Goal: Information Seeking & Learning: Check status

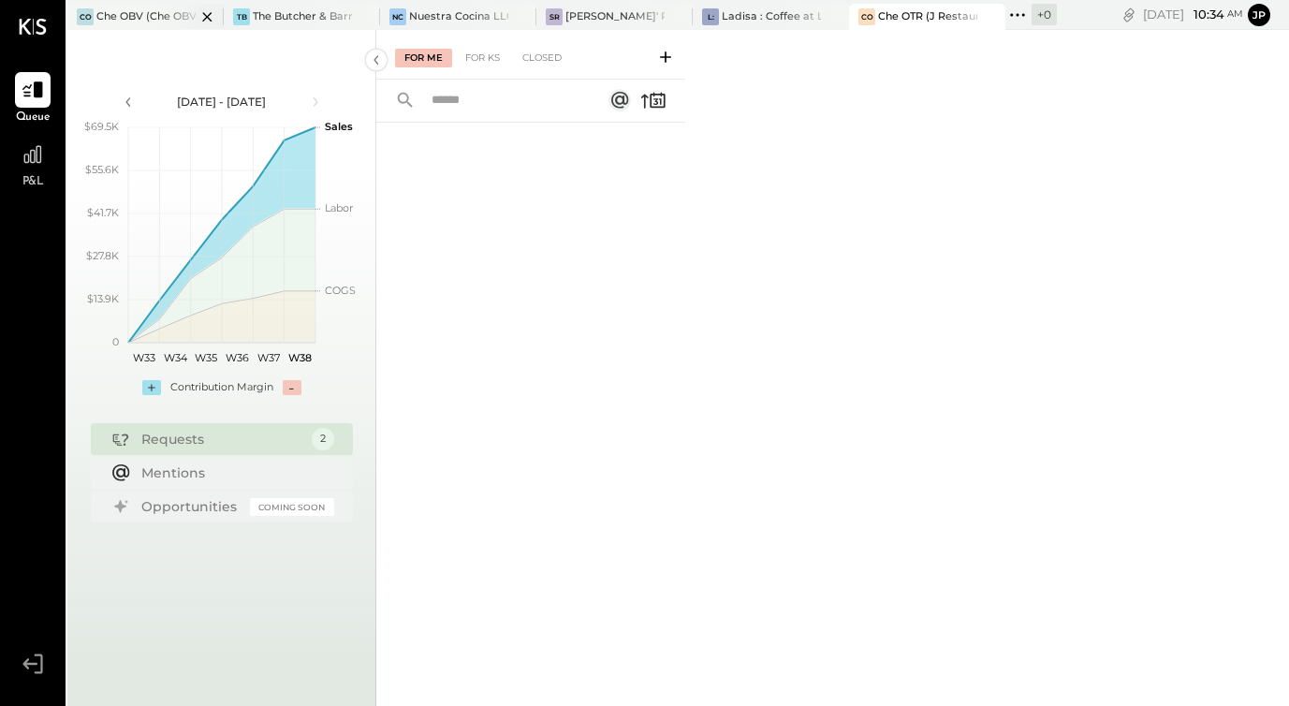
click at [142, 16] on div "Che OBV (Che OBV LLC) - Ignite" at bounding box center [145, 16] width 99 height 15
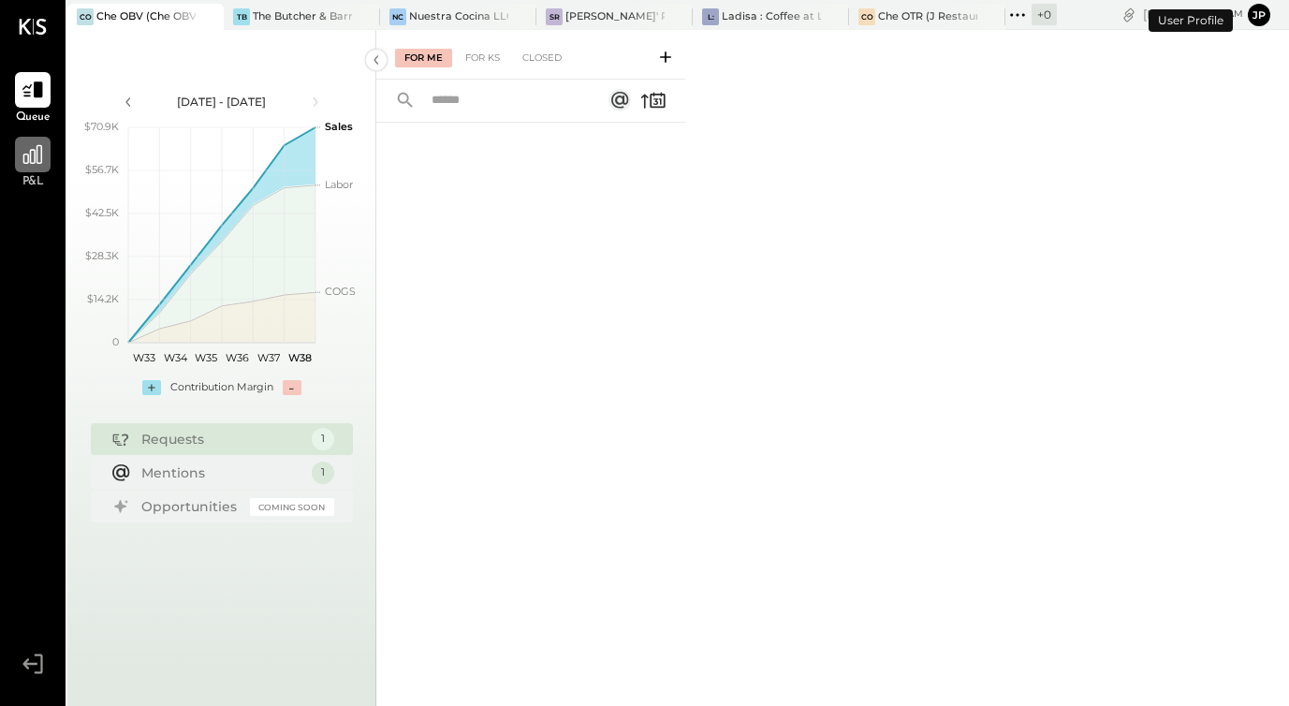
click at [37, 155] on icon at bounding box center [33, 154] width 24 height 24
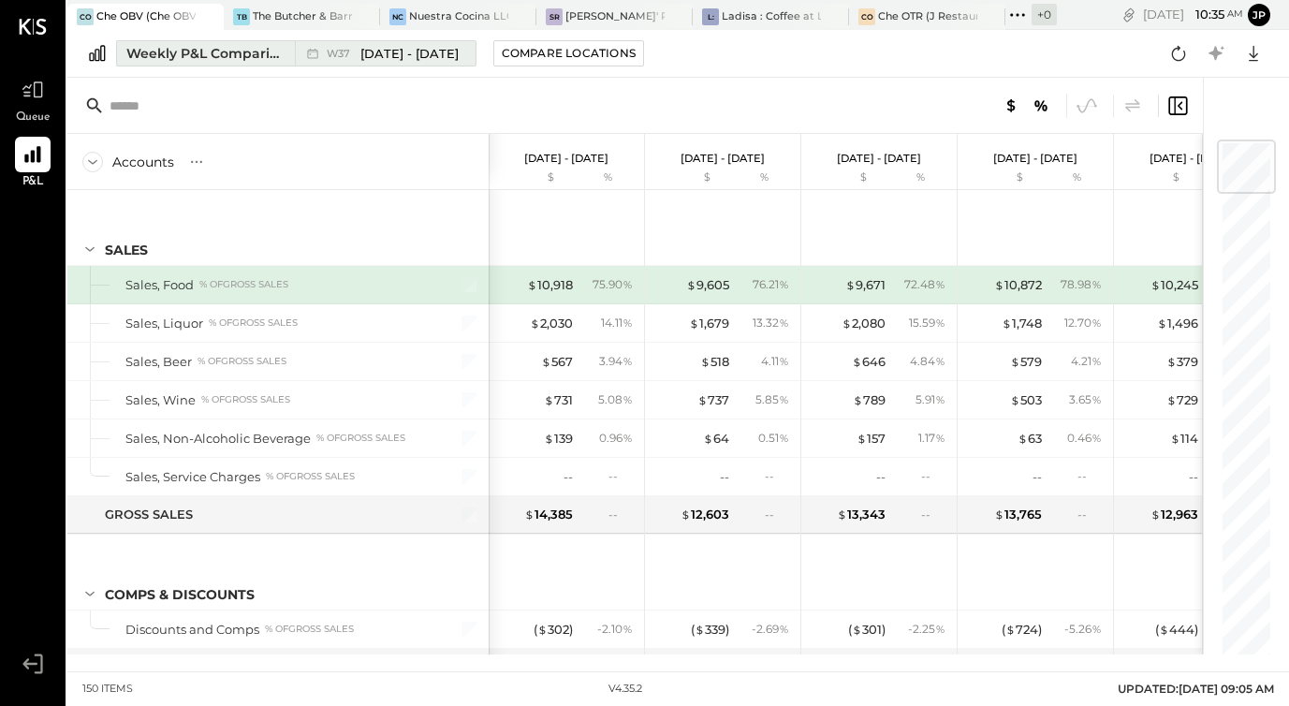
click at [243, 59] on div "Weekly P&L Comparison" at bounding box center [204, 53] width 157 height 19
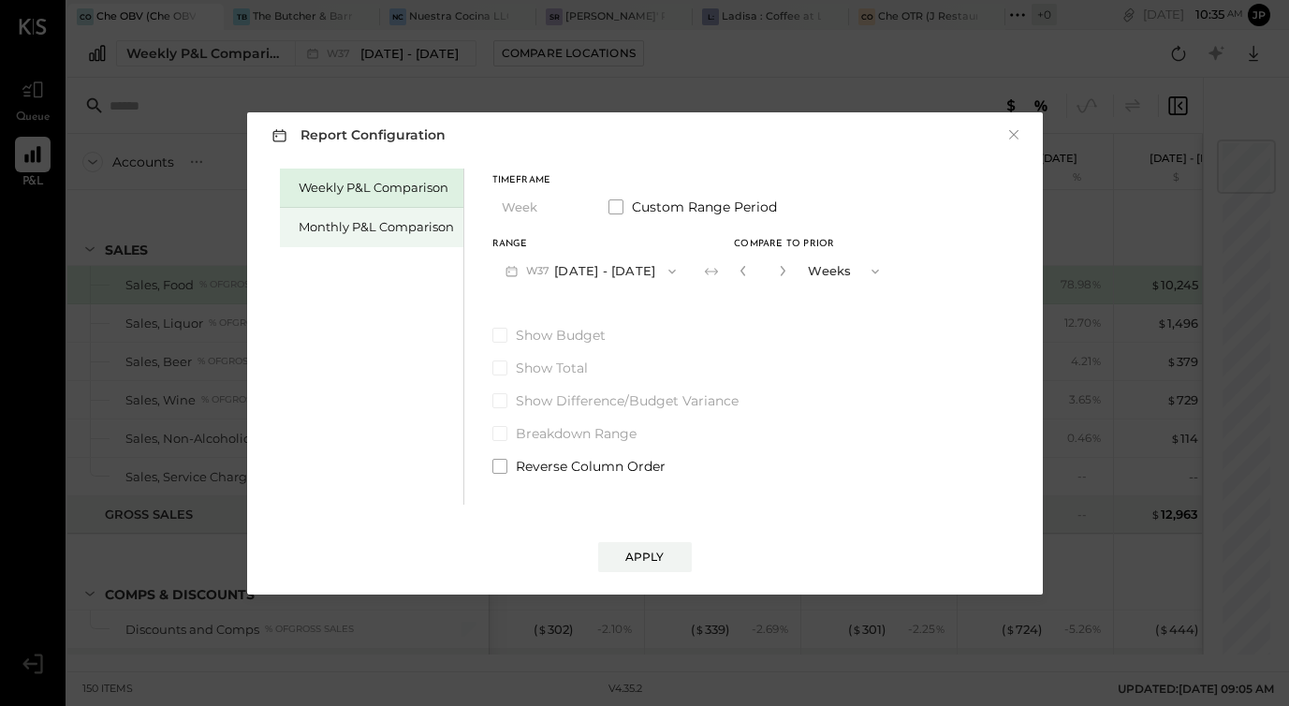
click at [423, 234] on div "Monthly P&L Comparison" at bounding box center [376, 227] width 155 height 18
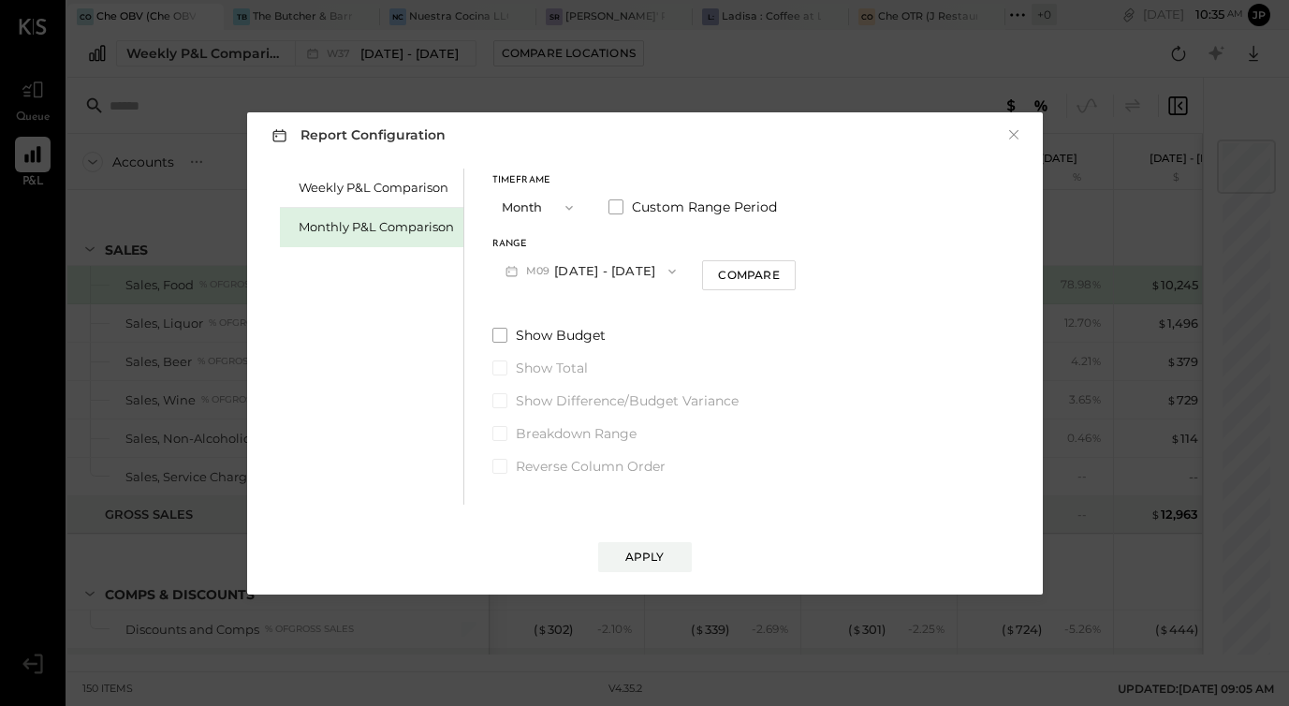
click at [565, 205] on icon "button" at bounding box center [568, 207] width 15 height 15
click at [530, 204] on span "Month" at bounding box center [525, 207] width 37 height 12
click at [664, 268] on icon "button" at bounding box center [671, 271] width 15 height 15
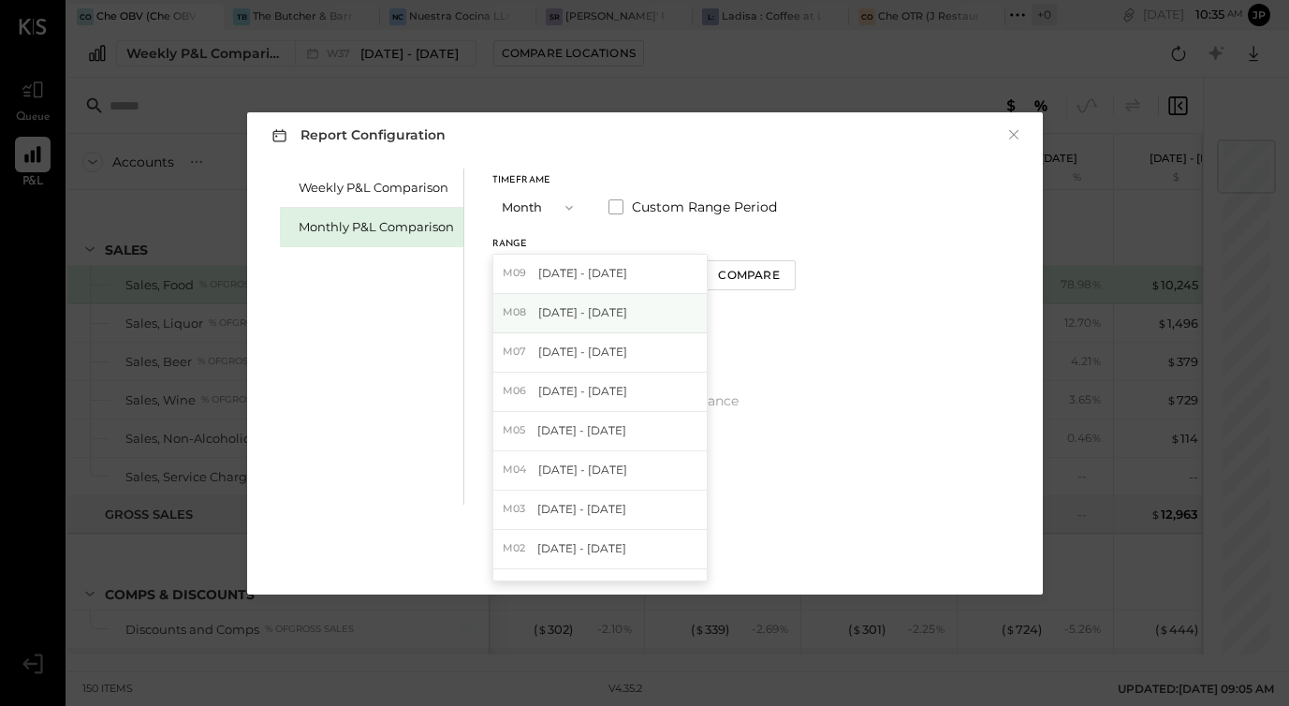
click at [619, 310] on span "[DATE] - [DATE]" at bounding box center [582, 312] width 89 height 16
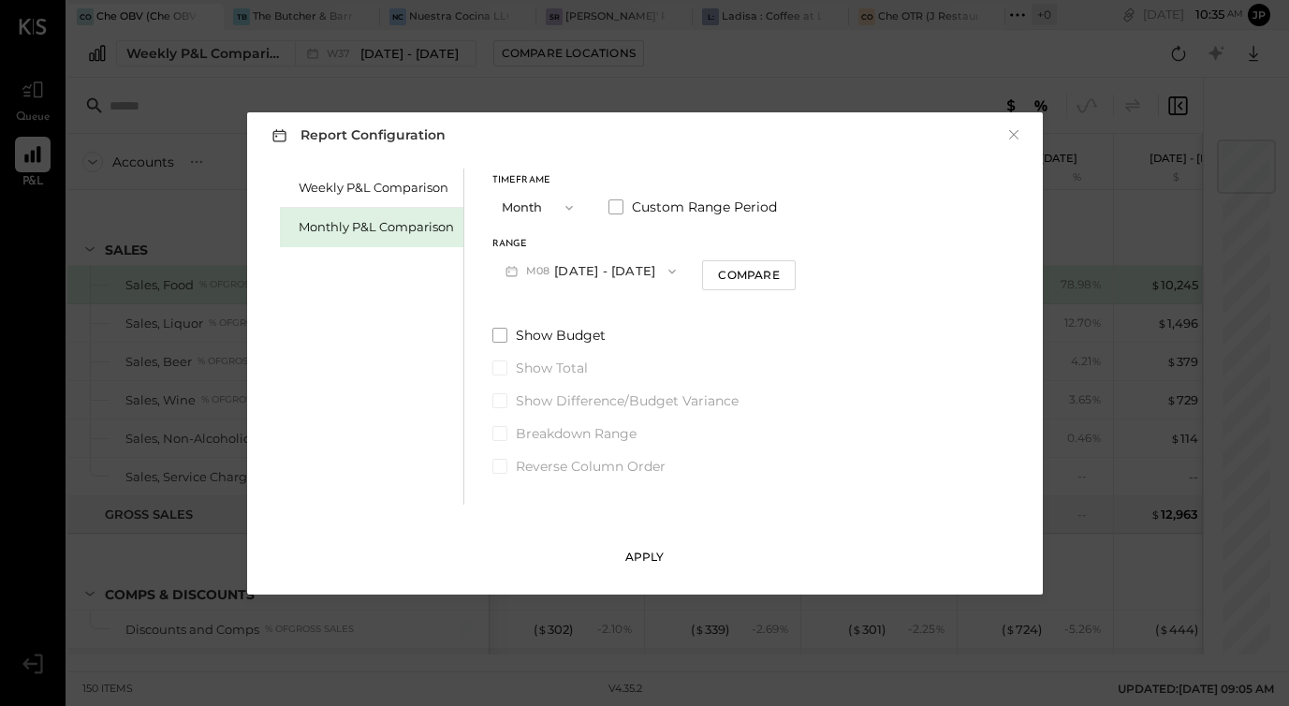
click at [639, 558] on div "Apply" at bounding box center [644, 556] width 39 height 16
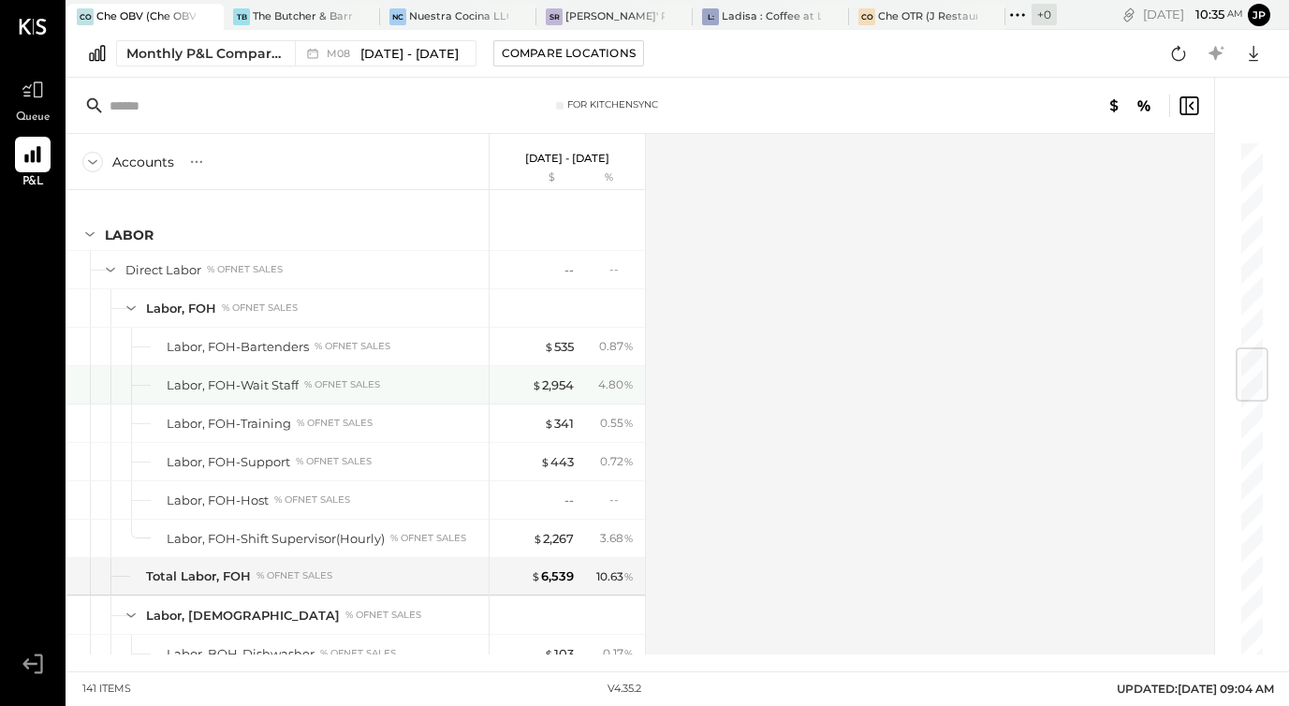
scroll to position [1777, 0]
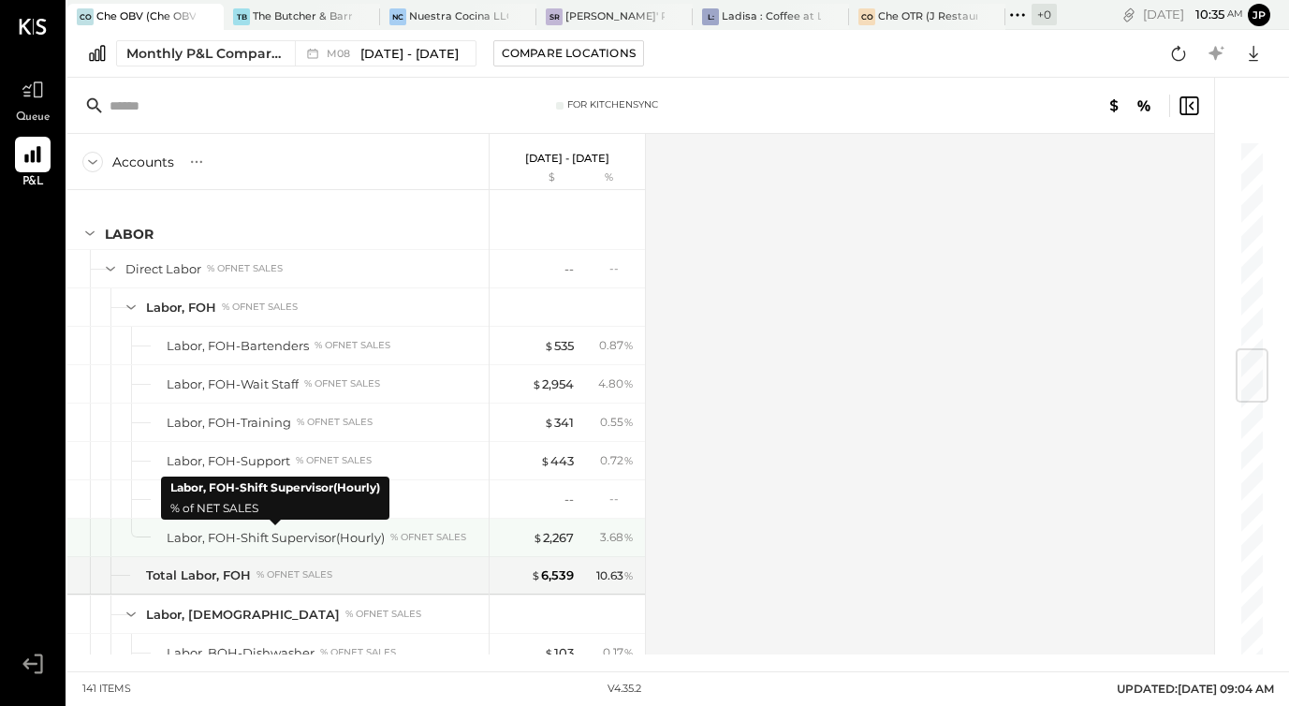
click at [375, 538] on div "Labor, FOH-Shift Supervisor(Hourly)" at bounding box center [276, 538] width 218 height 18
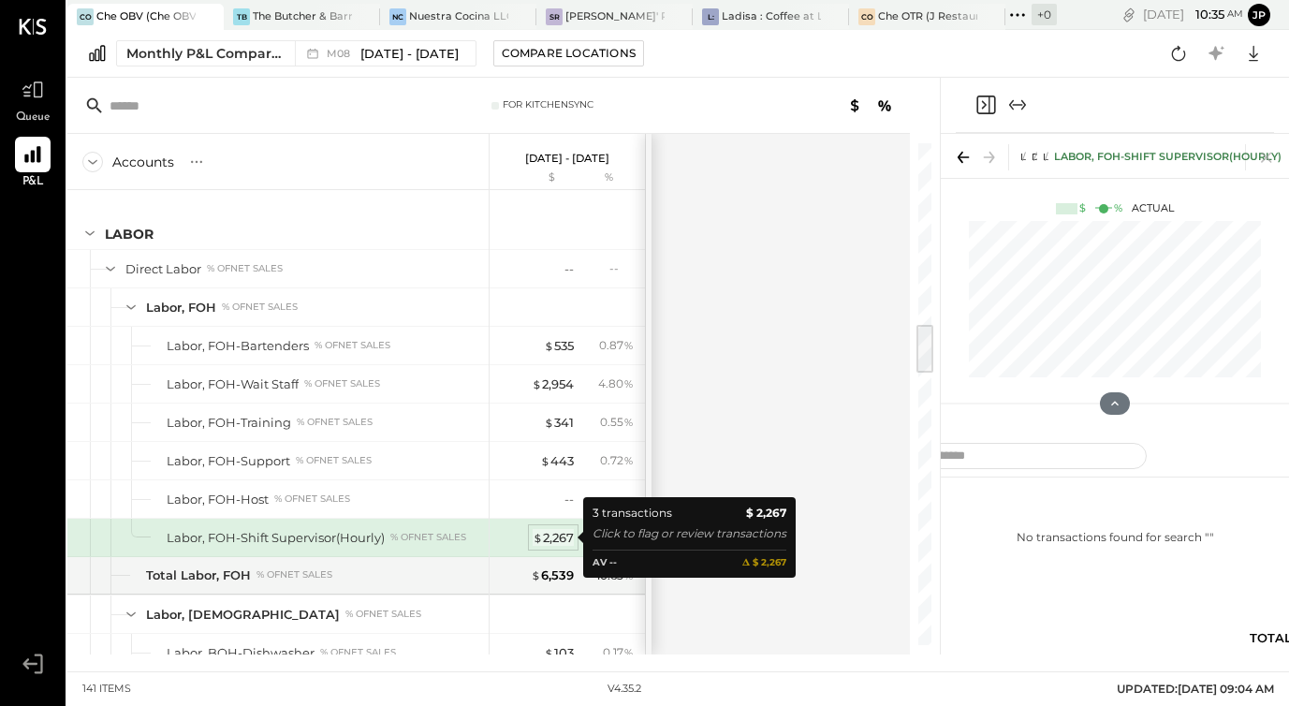
click at [553, 542] on div "$ 2,267" at bounding box center [552, 538] width 41 height 18
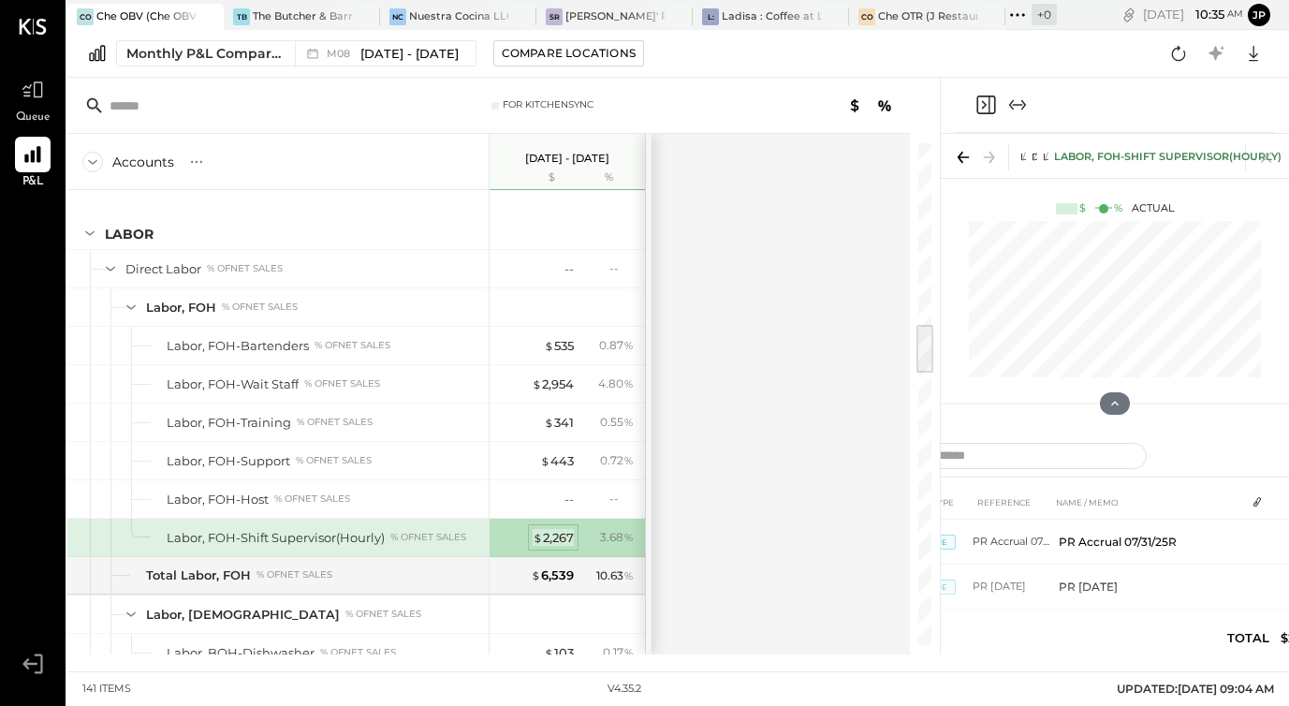
click at [549, 536] on div "$ 2,267" at bounding box center [552, 538] width 41 height 18
click at [563, 538] on div "$ 2,267" at bounding box center [552, 538] width 41 height 18
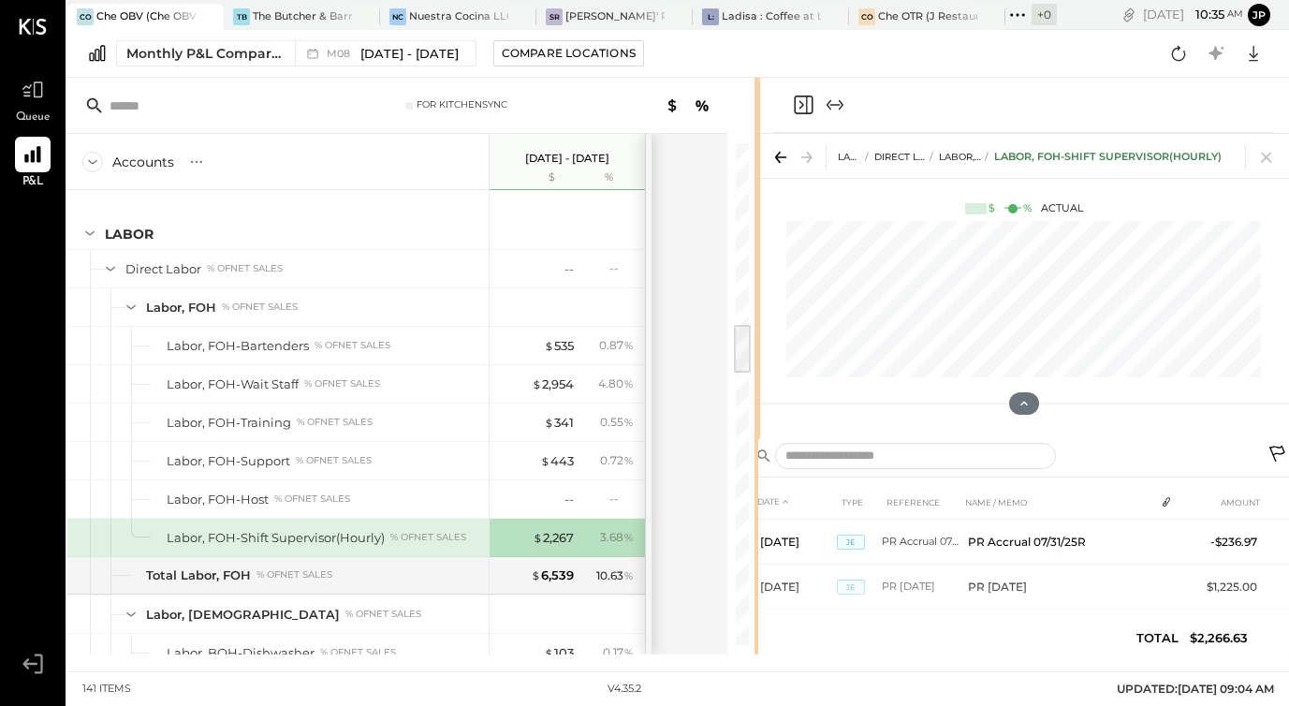
drag, startPoint x: 938, startPoint y: 106, endPoint x: 758, endPoint y: 124, distance: 180.6
click at [758, 124] on div "For KitchenSync Accounts S % GL [DATE] - [DATE] $ % SALES Sales, Food % of GROS…" at bounding box center [677, 366] width 1221 height 576
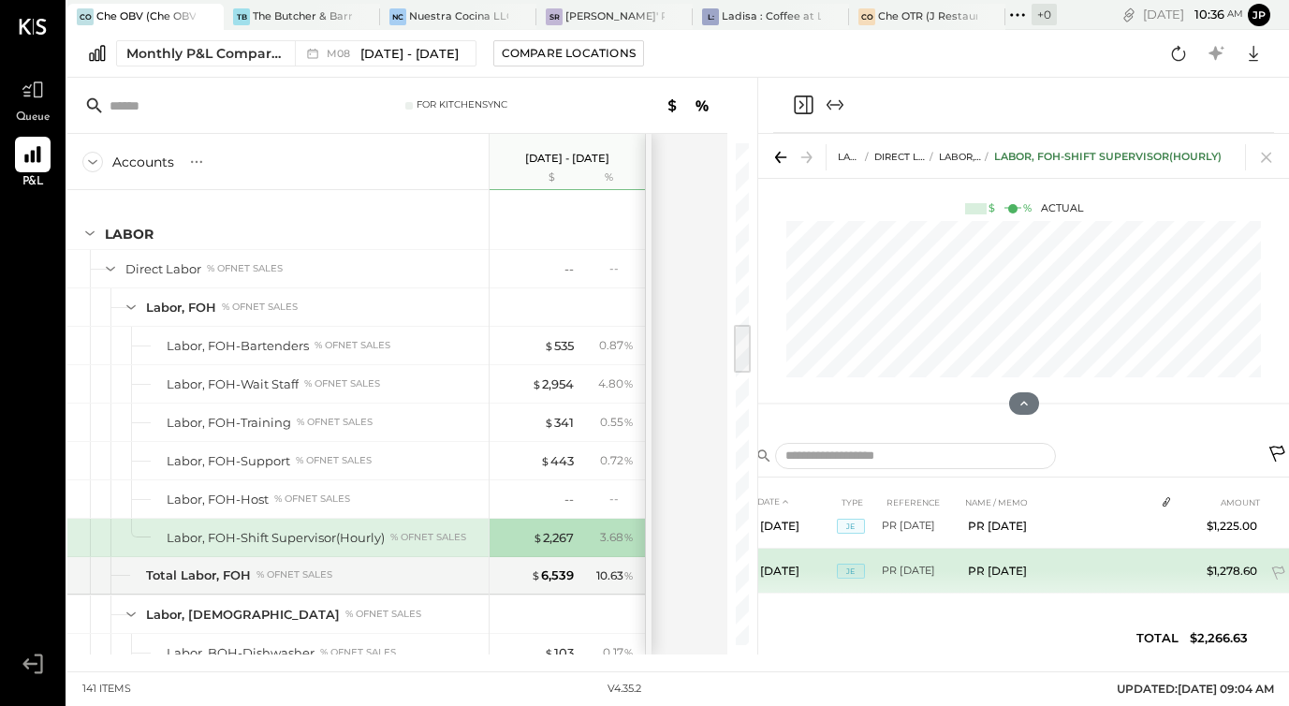
scroll to position [66, 0]
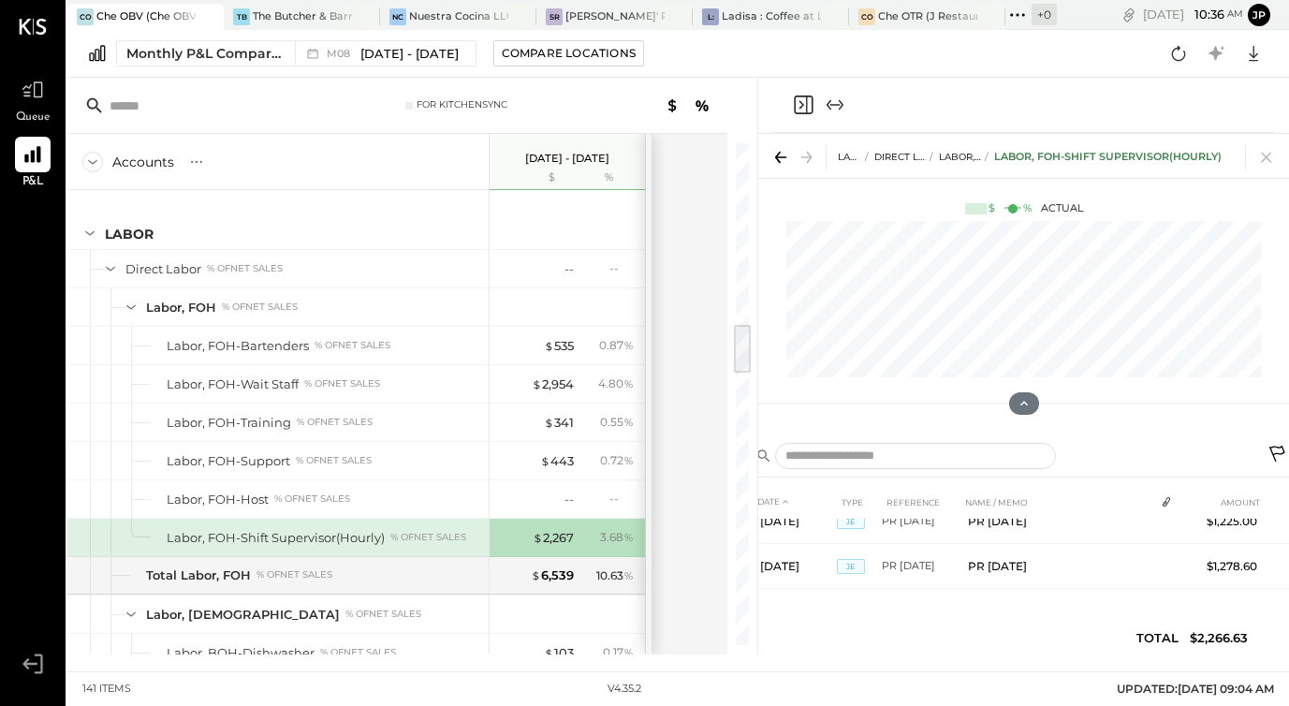
click at [1273, 451] on icon at bounding box center [1278, 456] width 22 height 22
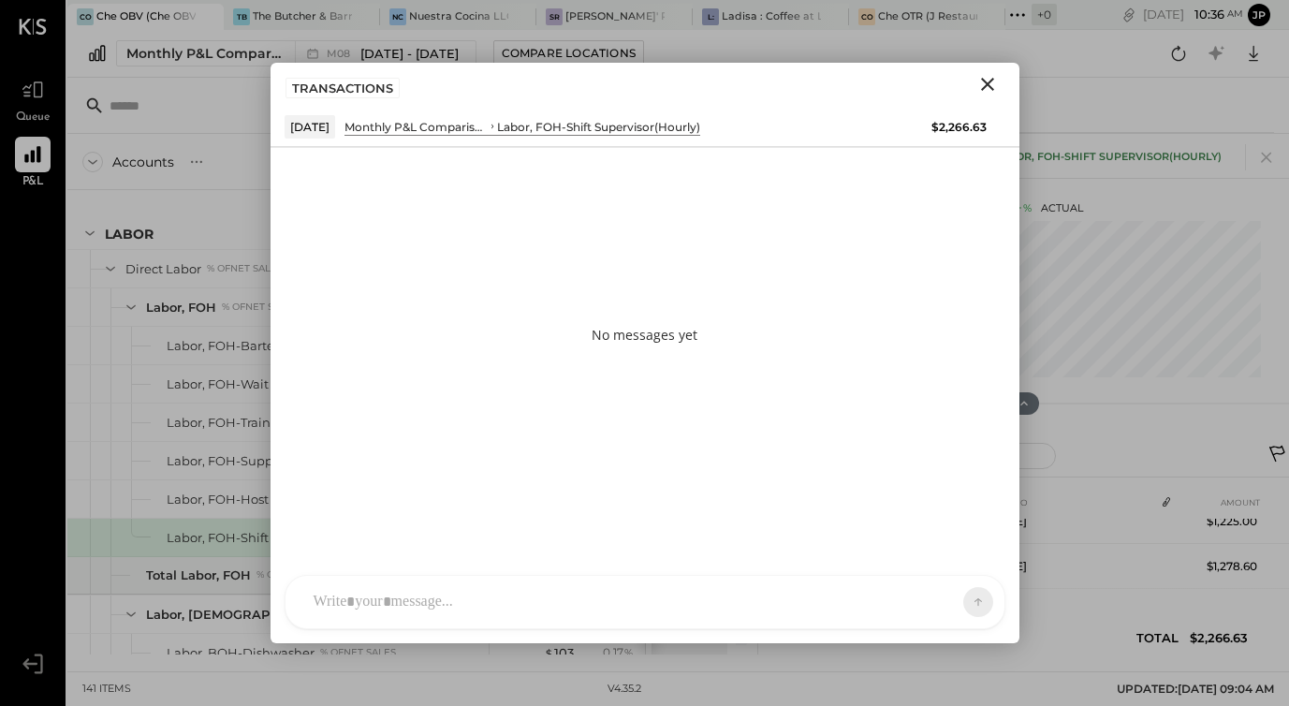
click at [488, 629] on div "AM [PERSON_NAME] imeronijuan MA [PERSON_NAME] jpennells J jpeyton S sueimeroni …" at bounding box center [644, 602] width 749 height 82
click at [472, 596] on div at bounding box center [644, 602] width 719 height 52
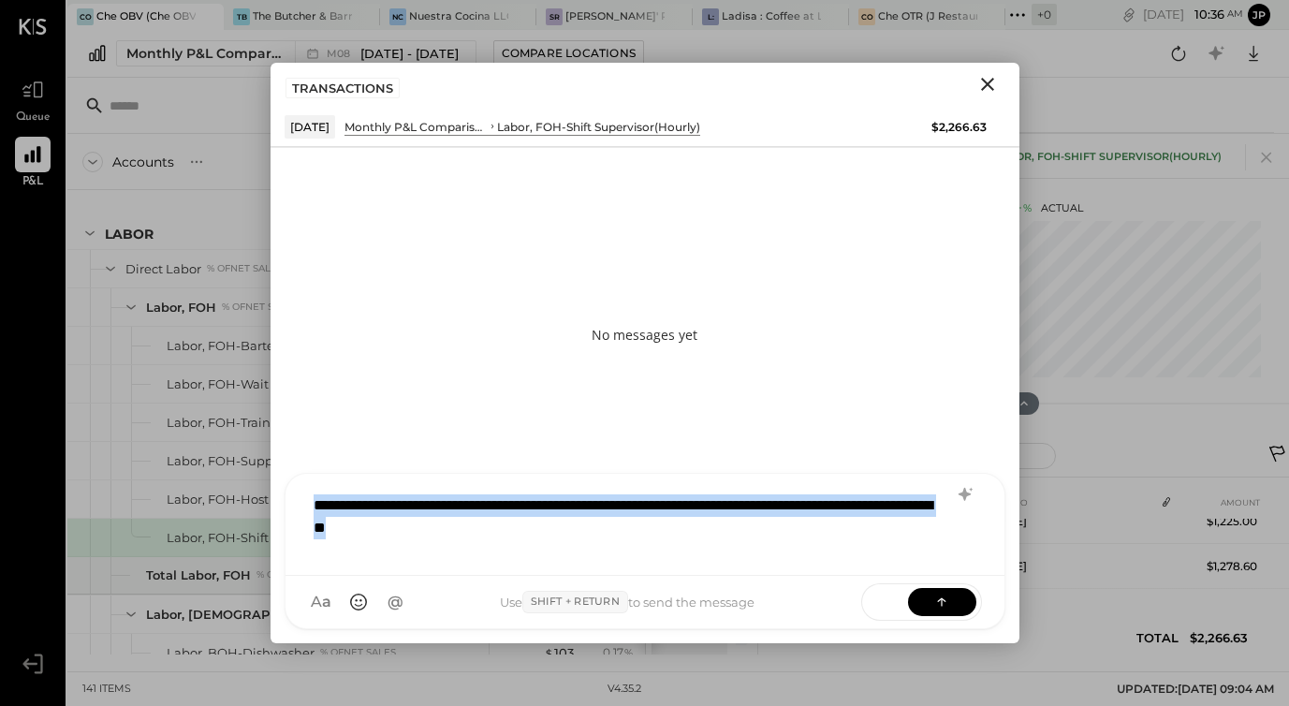
drag, startPoint x: 584, startPoint y: 533, endPoint x: 312, endPoint y: 505, distance: 273.8
click at [311, 504] on div "**********" at bounding box center [644, 522] width 681 height 75
click at [576, 536] on div "**********" at bounding box center [644, 522] width 681 height 75
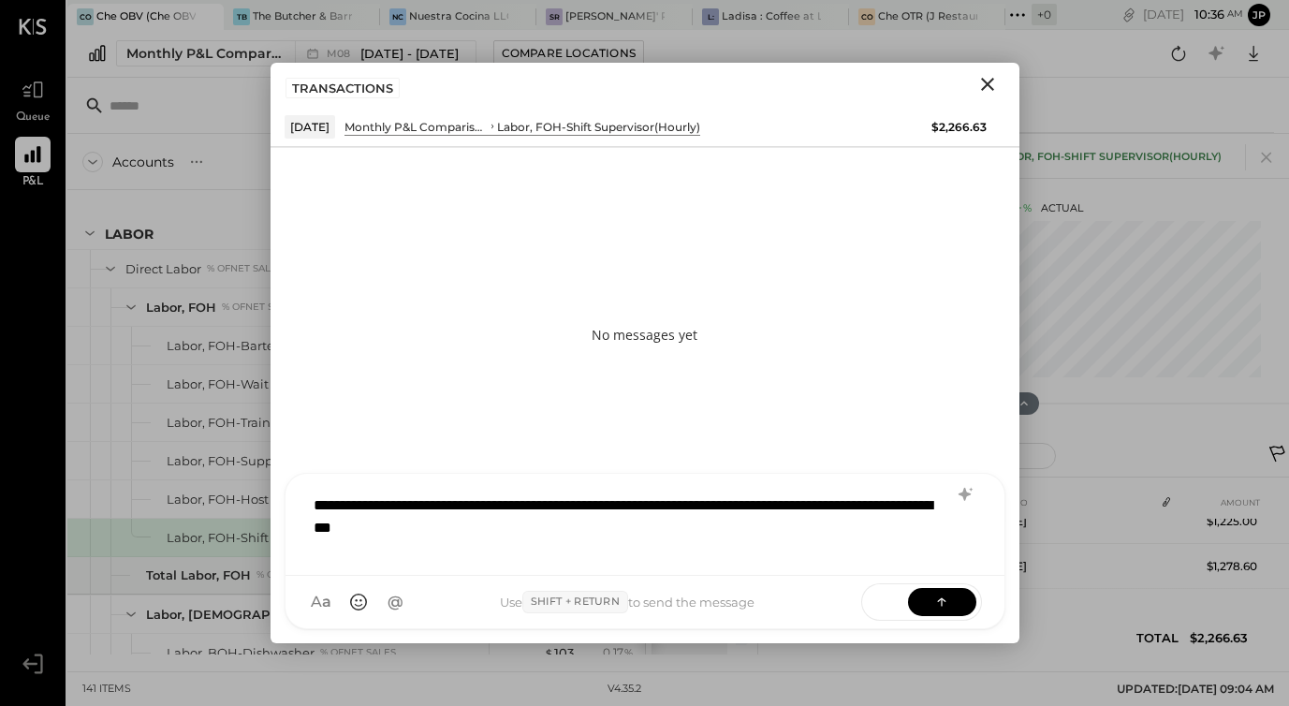
click at [986, 87] on icon "Close" at bounding box center [987, 84] width 22 height 22
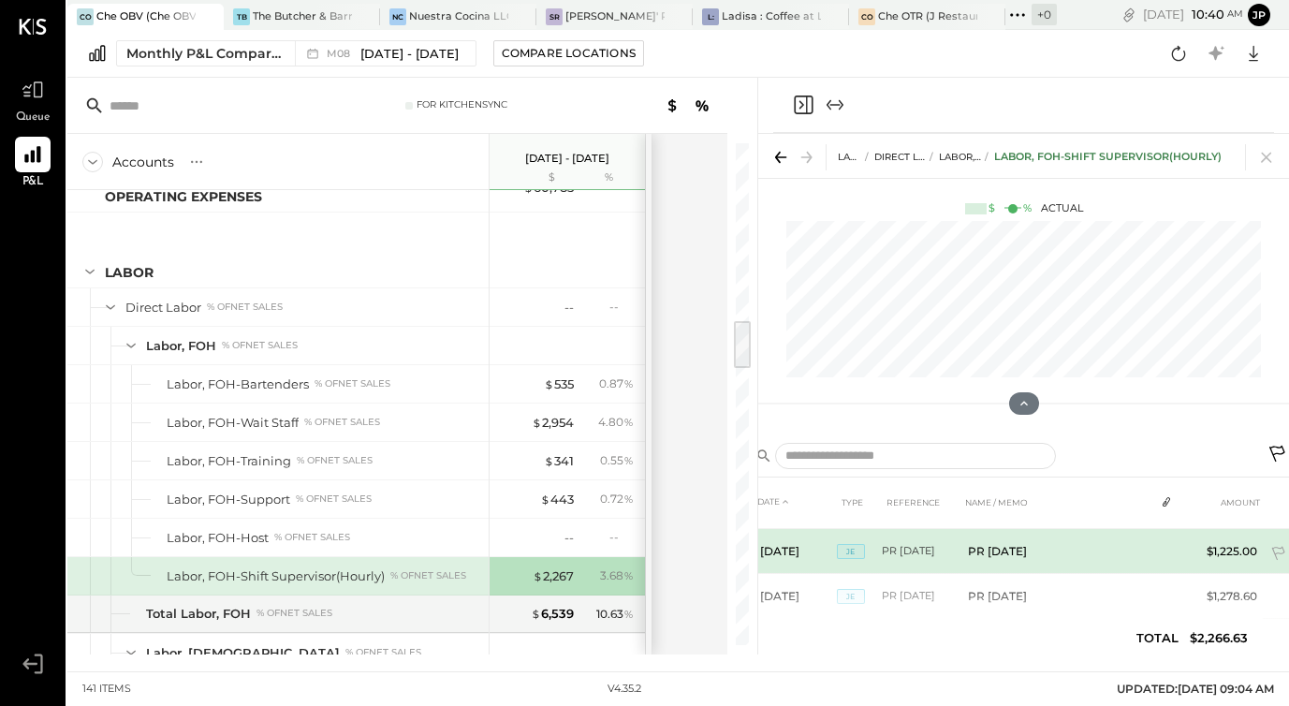
scroll to position [31, 0]
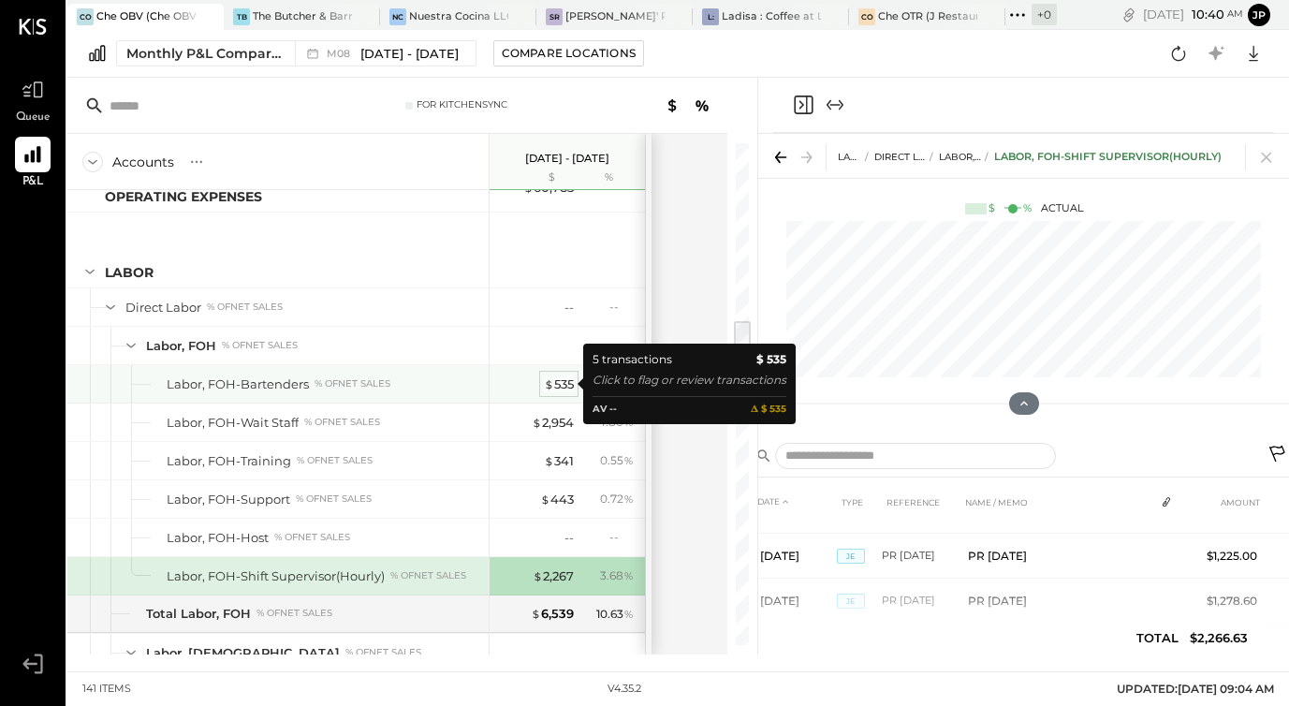
click at [551, 391] on div "$ 535" at bounding box center [559, 384] width 30 height 18
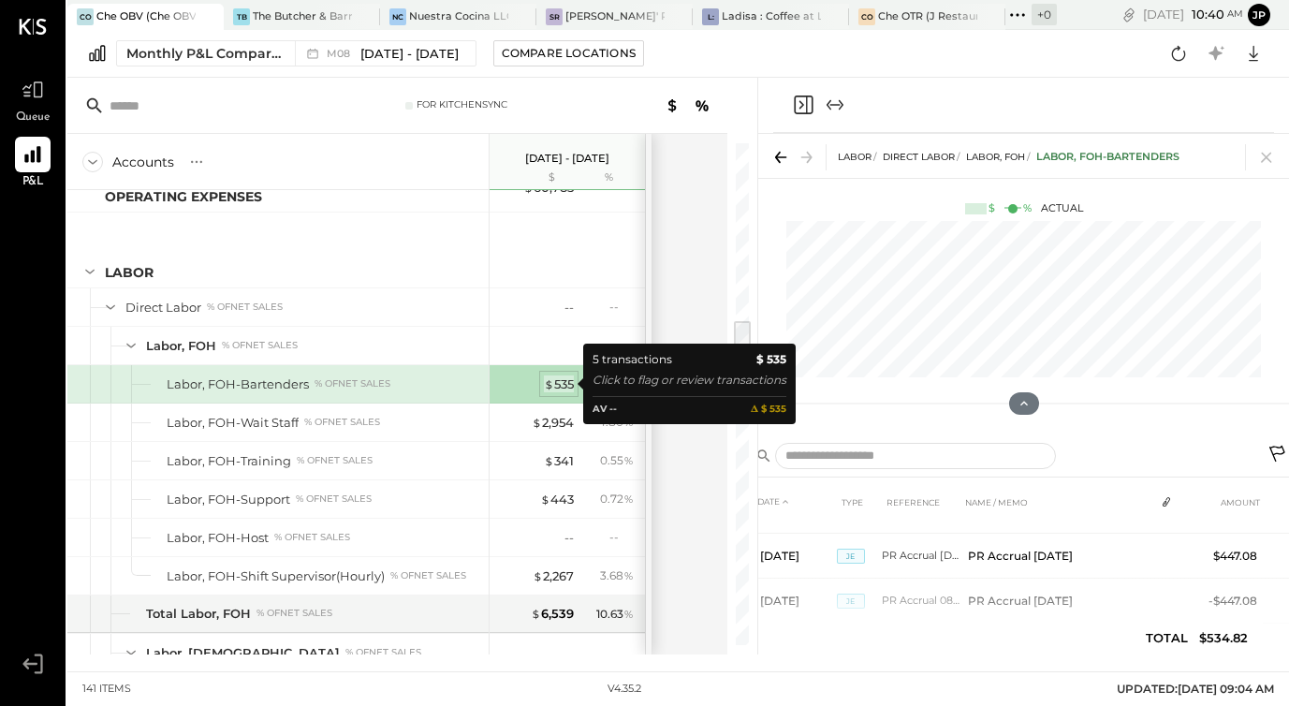
click at [555, 380] on div "$ 535" at bounding box center [559, 384] width 30 height 18
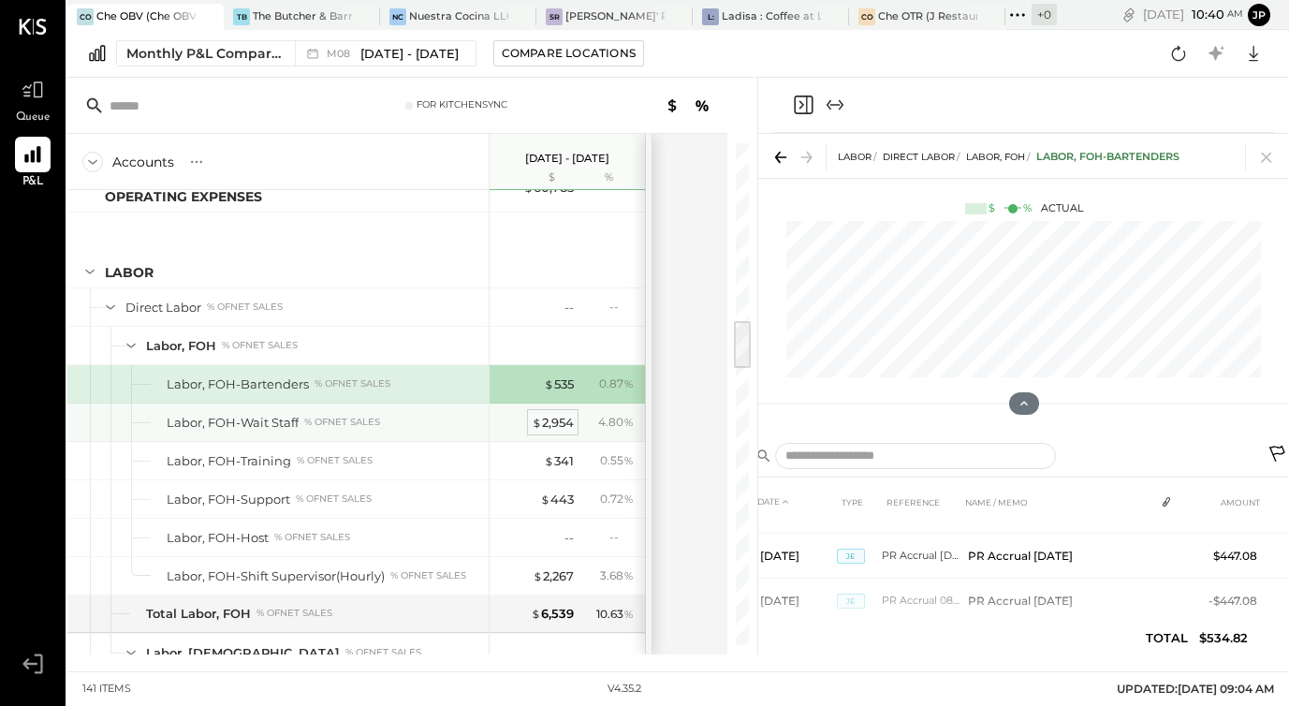
click at [554, 426] on div "$ 2,954" at bounding box center [553, 423] width 42 height 18
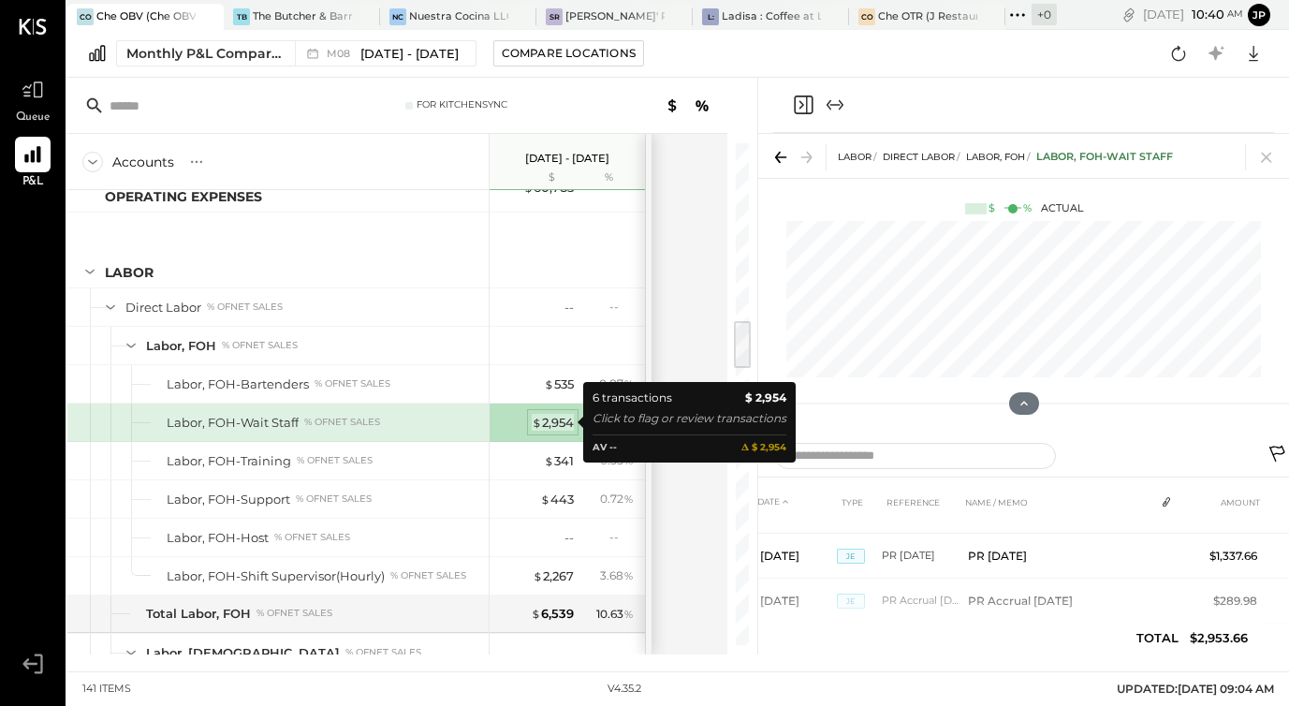
click at [552, 426] on div "$ 2,954" at bounding box center [553, 423] width 42 height 18
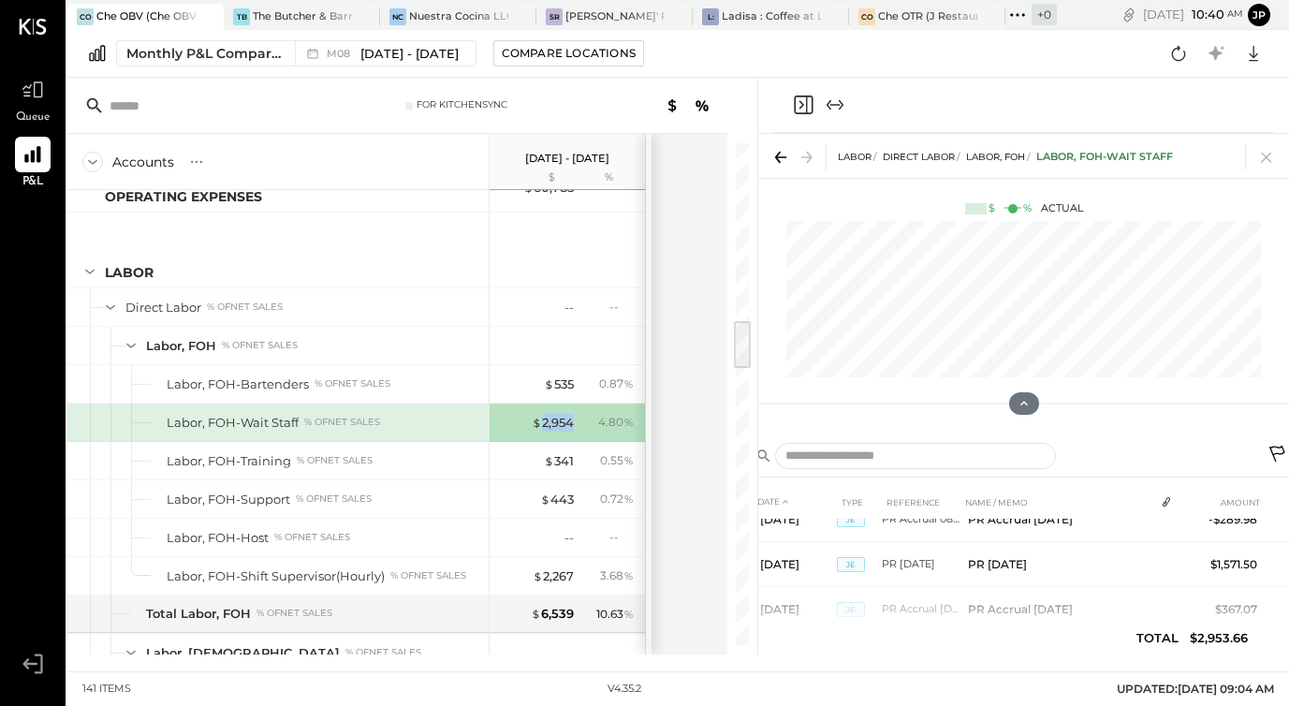
scroll to position [200, 0]
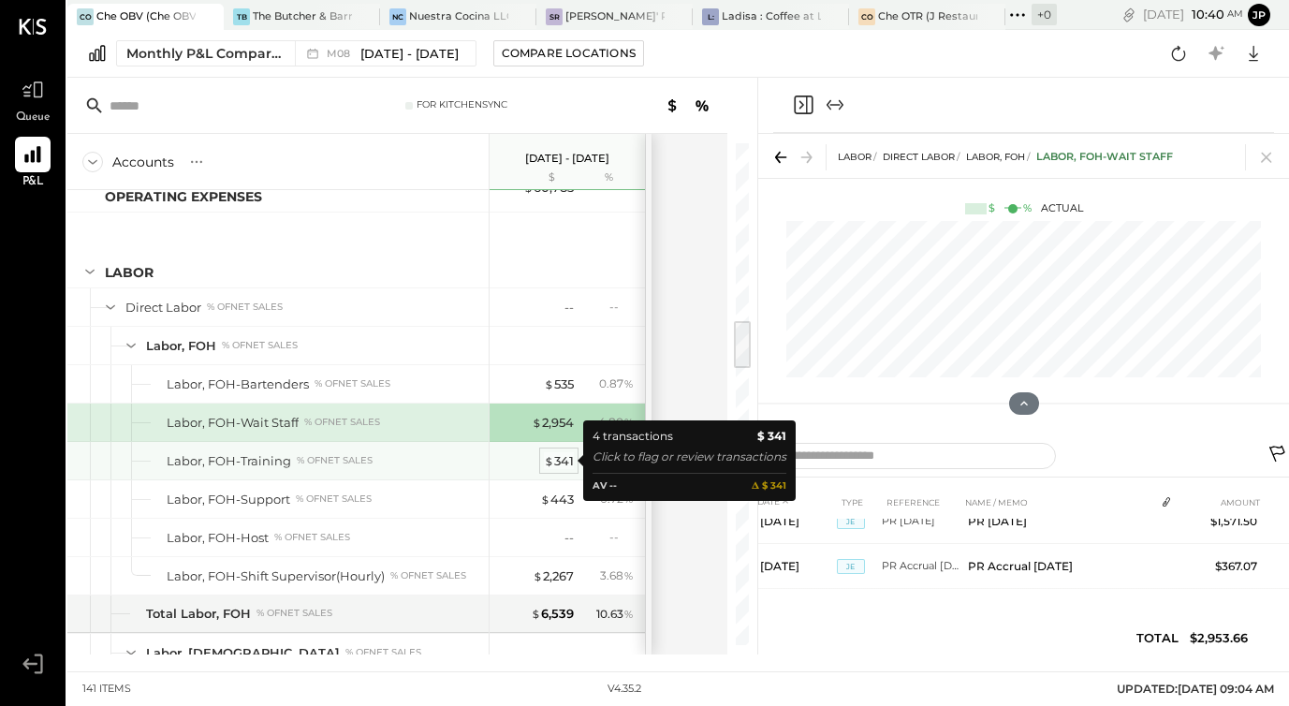
click at [547, 459] on span "$" at bounding box center [549, 460] width 10 height 15
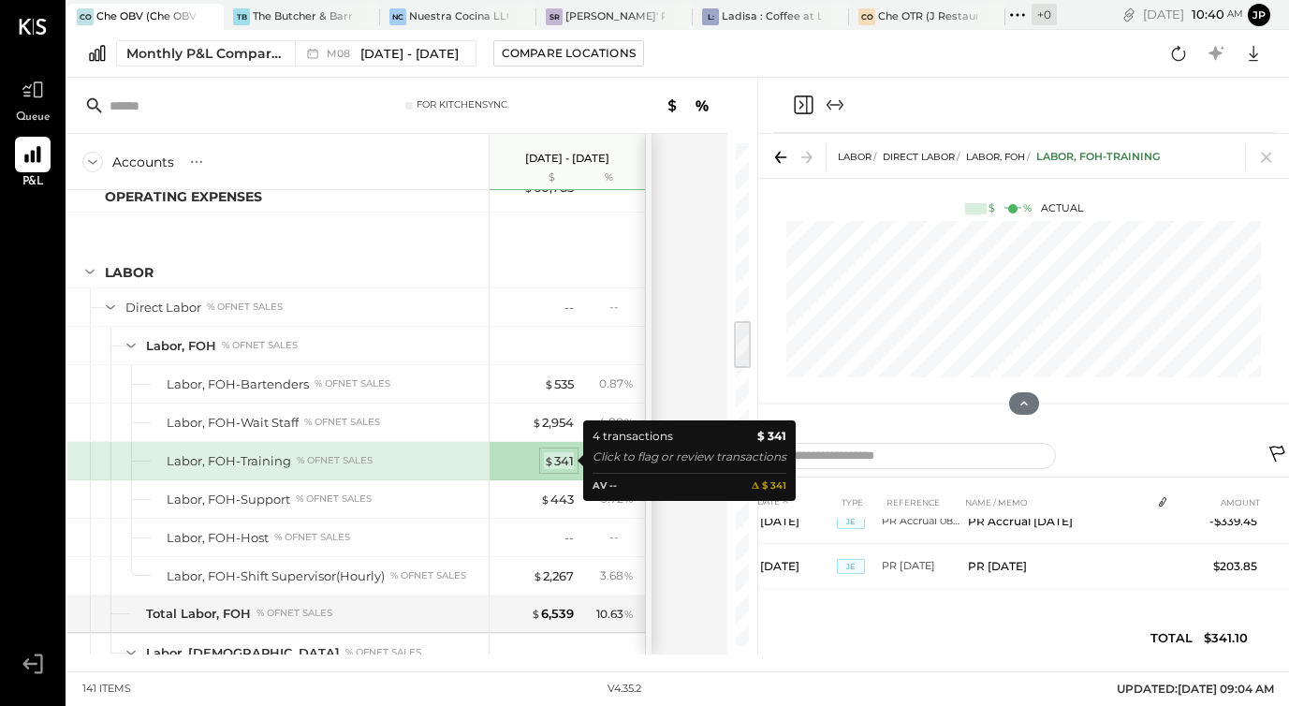
scroll to position [110, 0]
click at [547, 459] on span "$" at bounding box center [549, 460] width 10 height 15
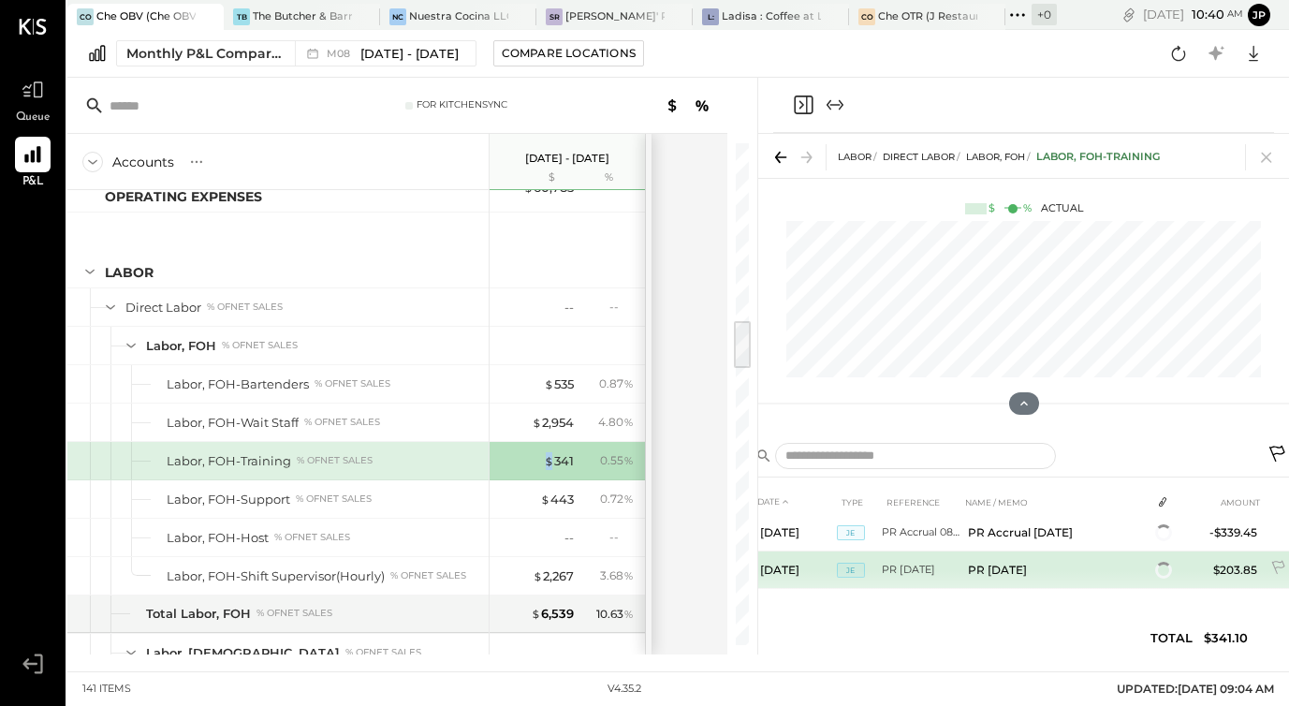
scroll to position [110, 0]
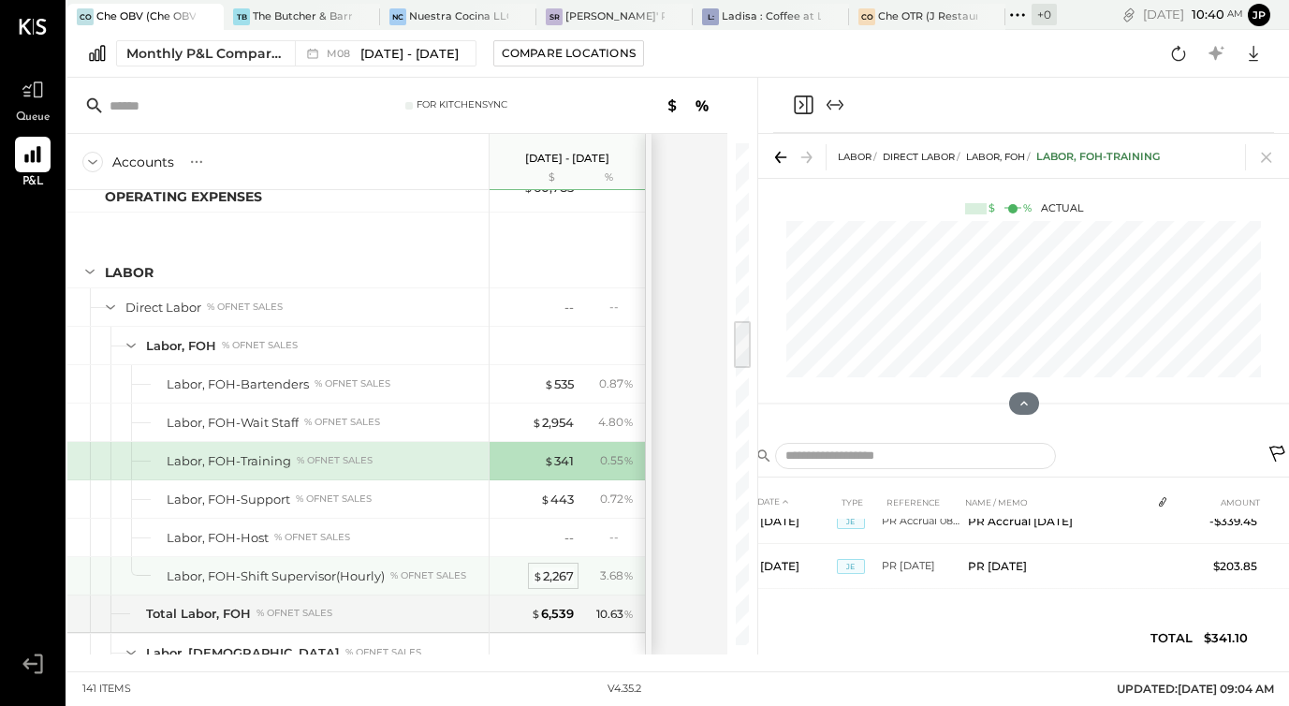
click at [547, 576] on div "$ 2,267" at bounding box center [552, 576] width 41 height 18
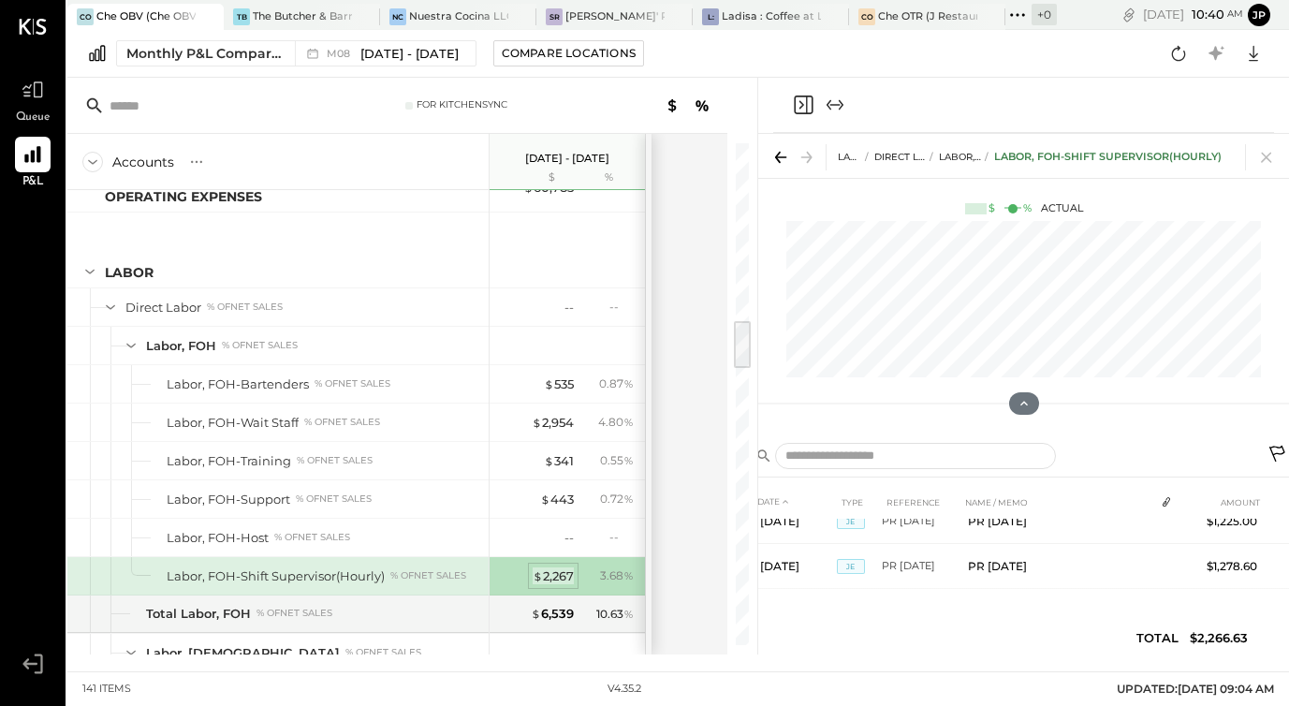
scroll to position [66, 0]
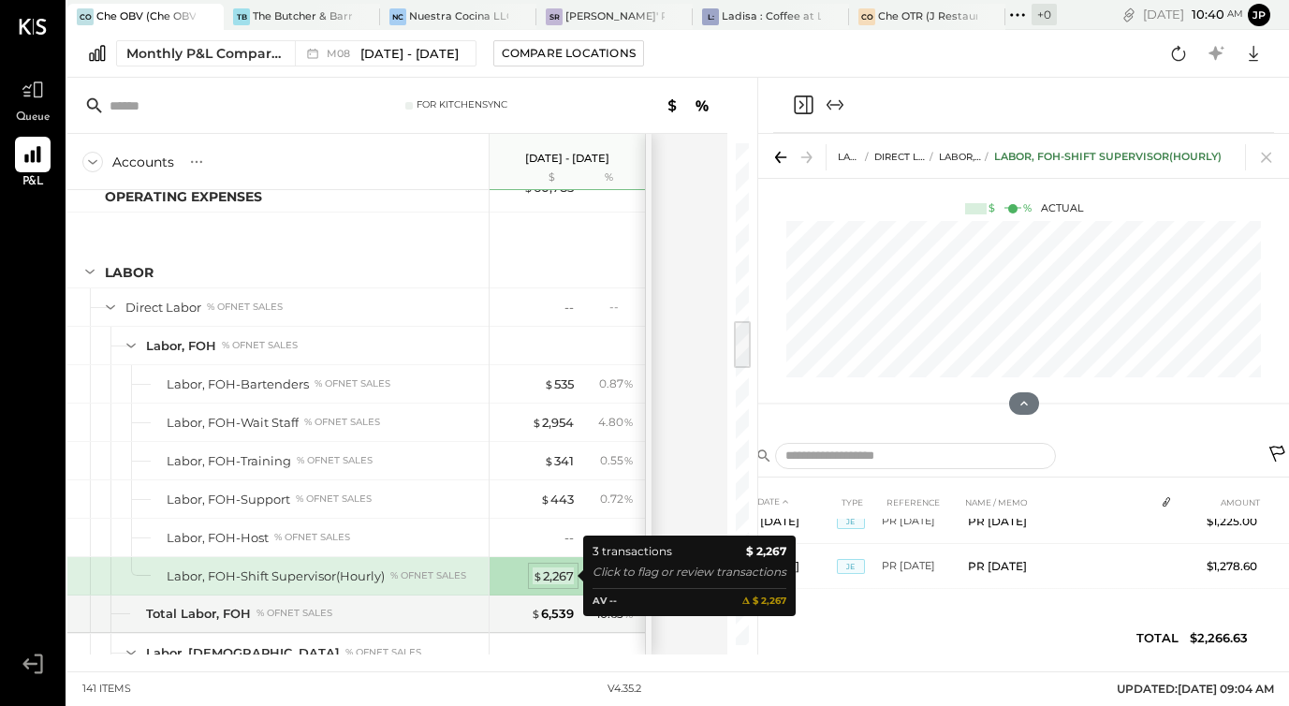
click at [547, 576] on div "$ 2,267" at bounding box center [552, 576] width 41 height 18
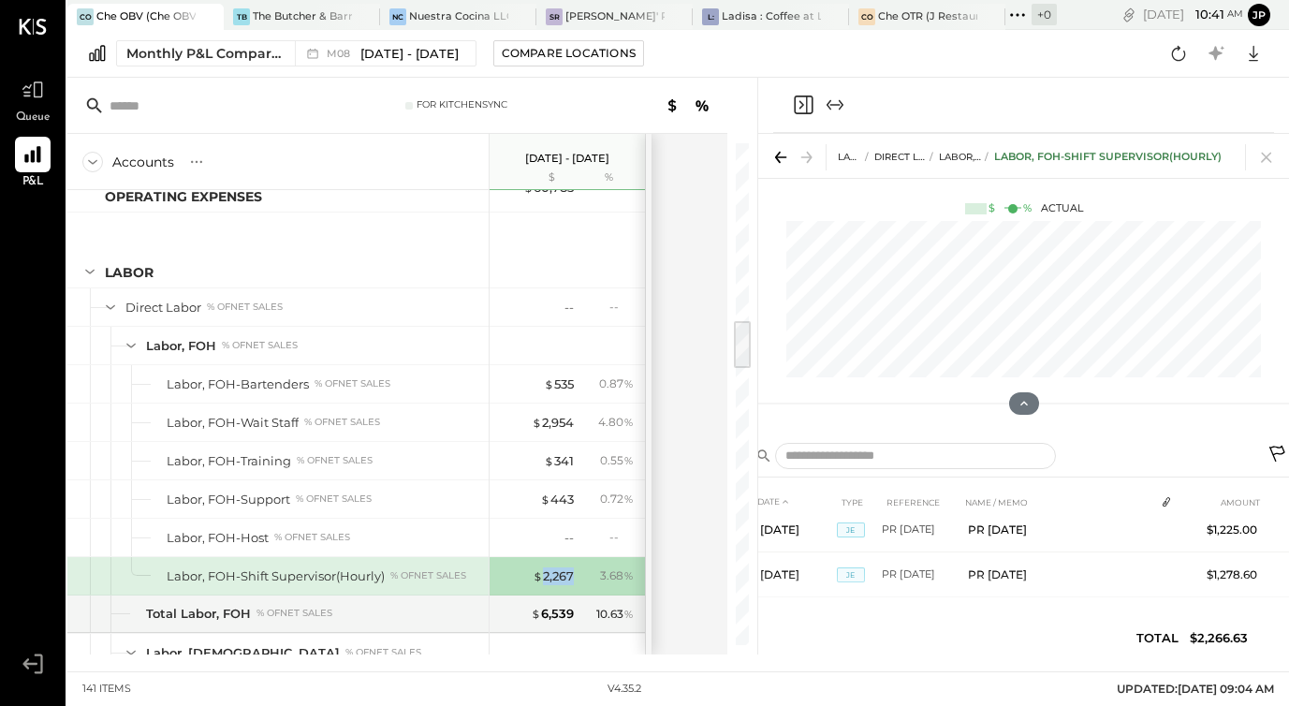
scroll to position [66, 0]
click at [1277, 450] on icon at bounding box center [1278, 456] width 22 height 22
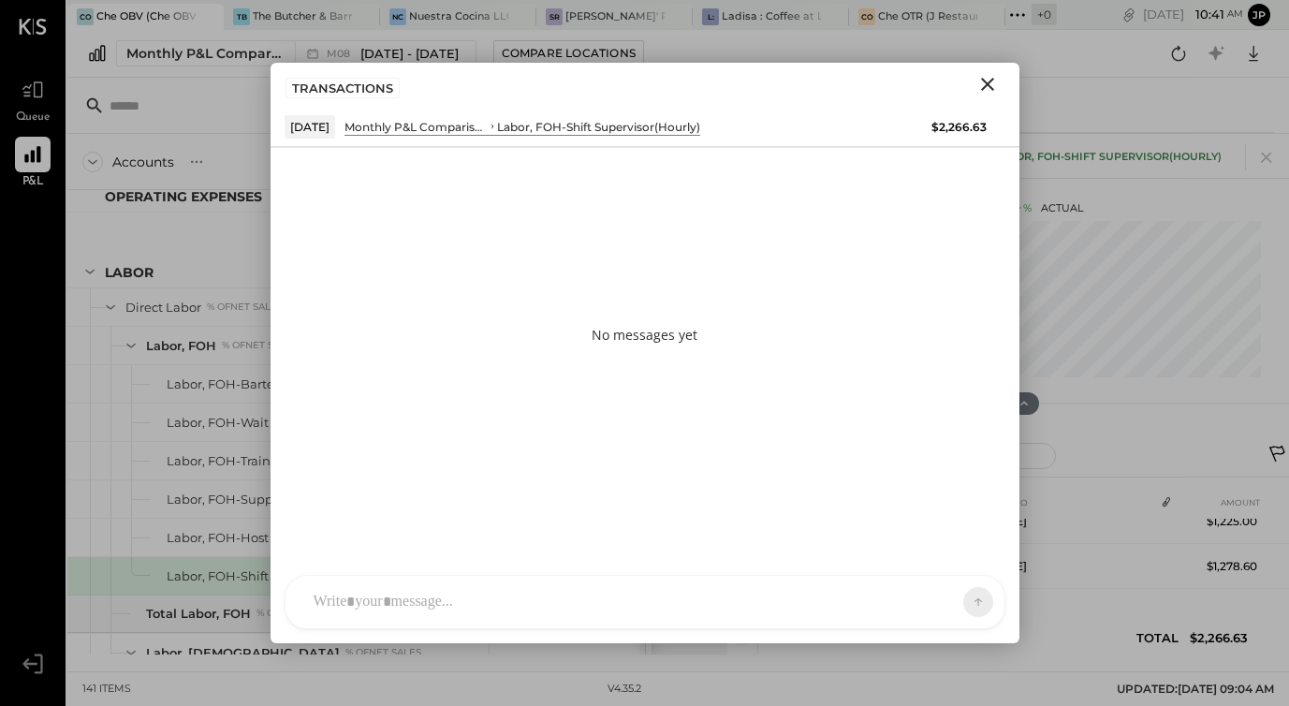
click at [420, 605] on div at bounding box center [644, 602] width 719 height 52
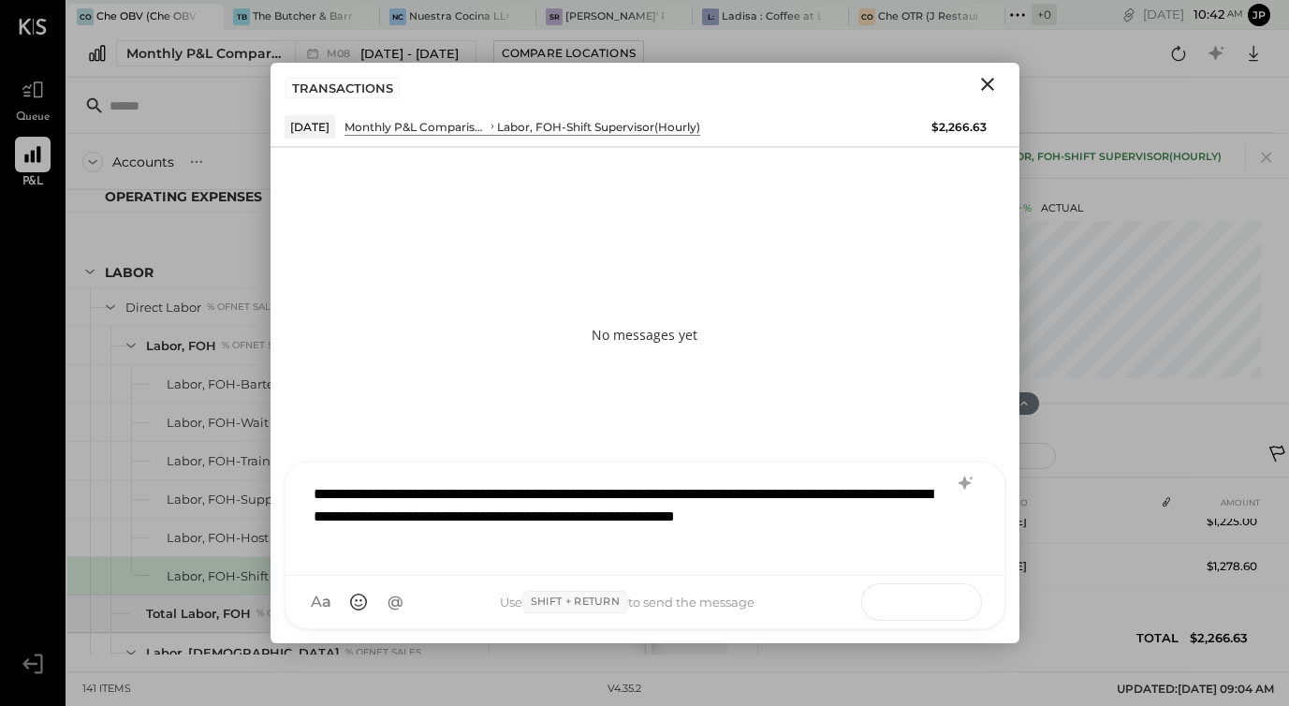
click at [934, 603] on icon at bounding box center [941, 600] width 19 height 19
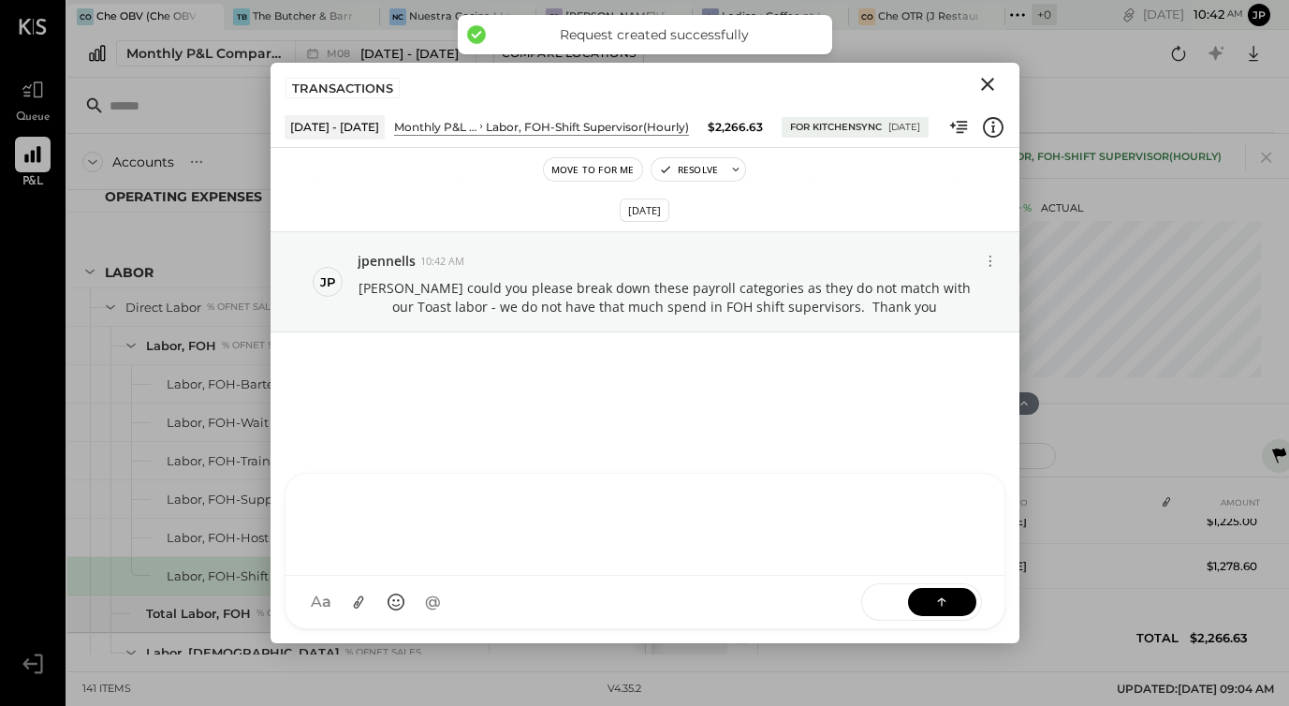
click at [986, 82] on icon "Close" at bounding box center [987, 84] width 22 height 22
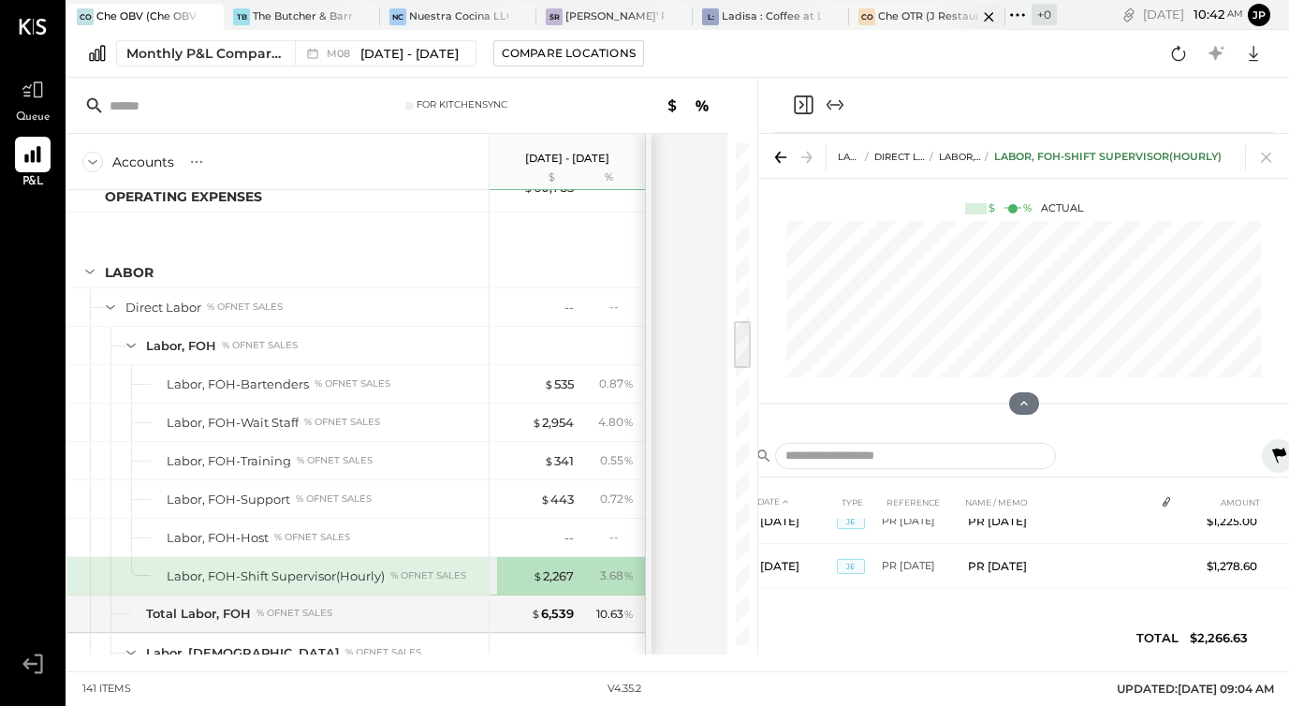
click at [903, 25] on div "CO Che OTR (J Restaurant LLC) - Ignite" at bounding box center [927, 17] width 156 height 26
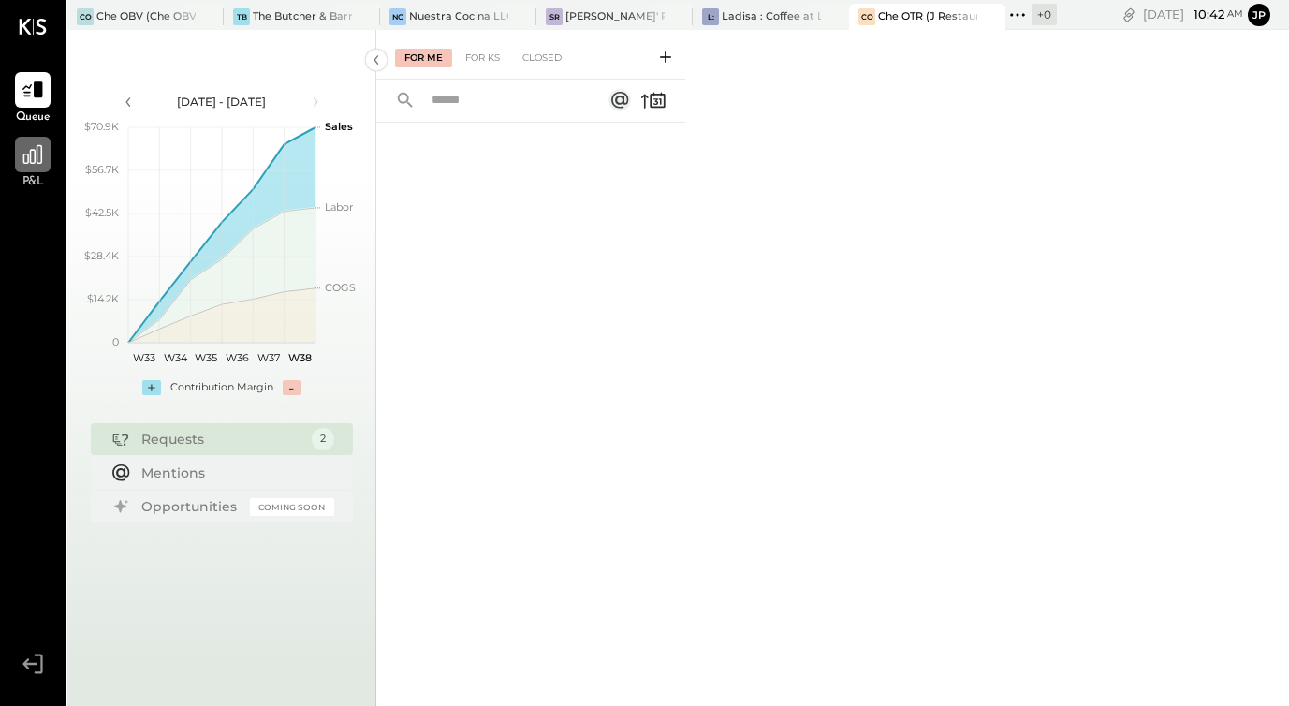
click at [34, 171] on div at bounding box center [33, 155] width 36 height 36
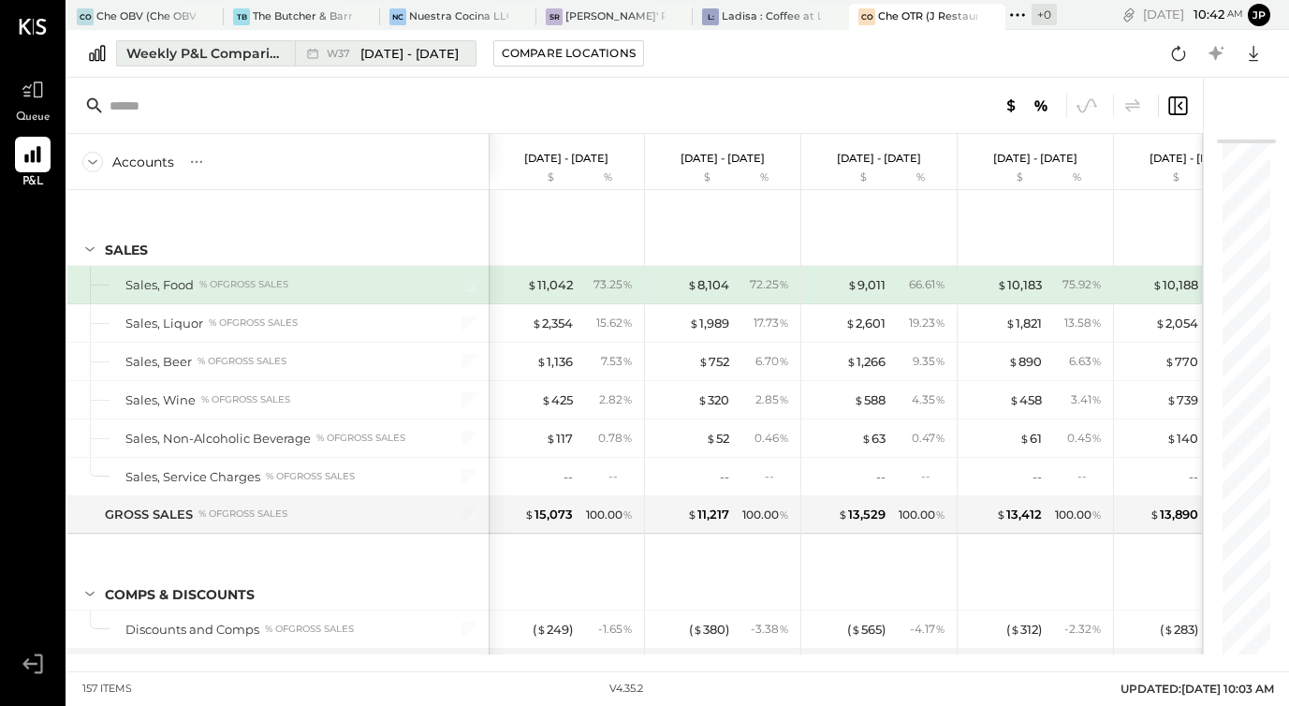
click at [410, 58] on span "[DATE] - [DATE]" at bounding box center [409, 54] width 98 height 18
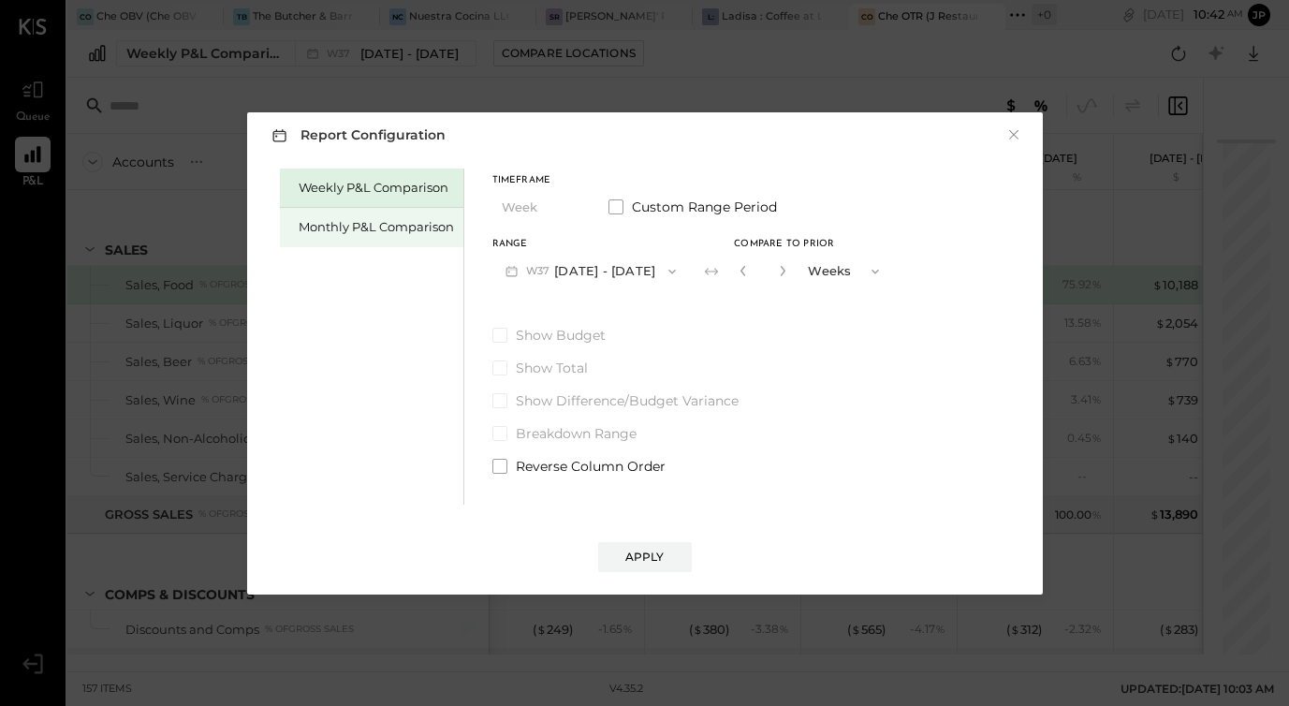
click at [401, 234] on div "Monthly P&L Comparison" at bounding box center [376, 227] width 155 height 18
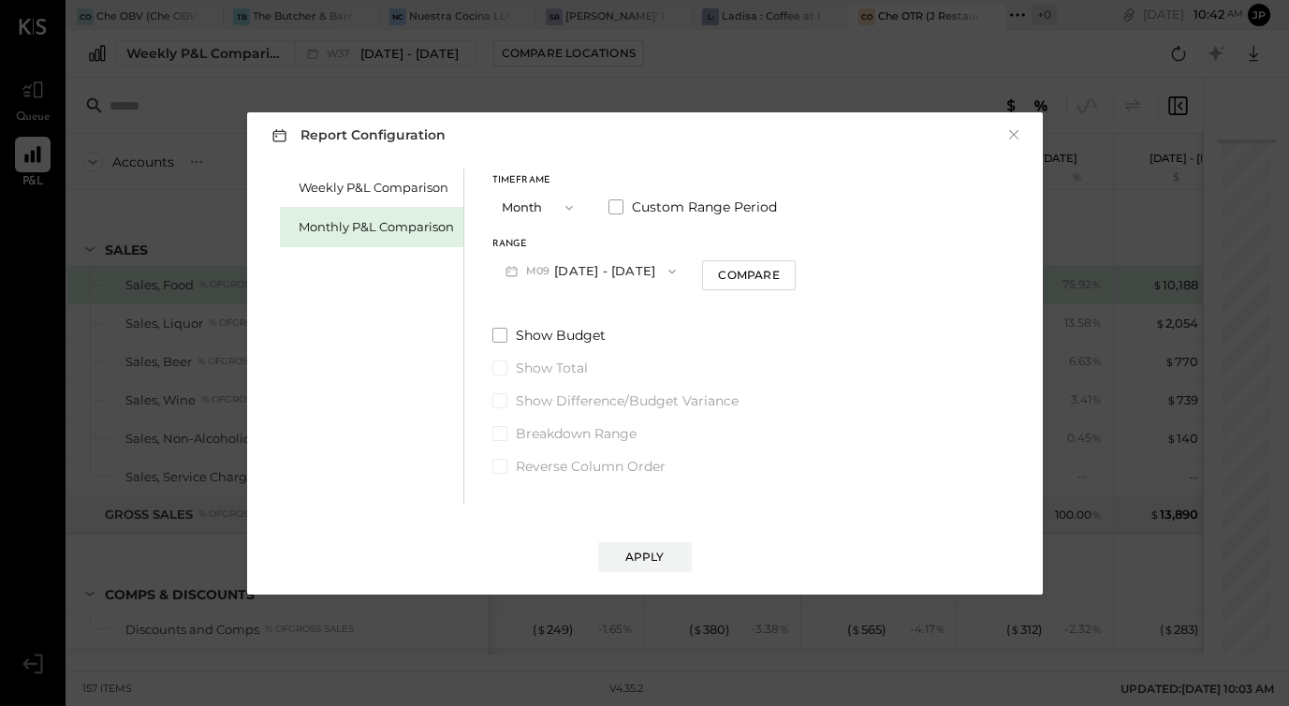
click at [662, 283] on button "M09 [DATE] - [DATE]" at bounding box center [590, 271] width 197 height 35
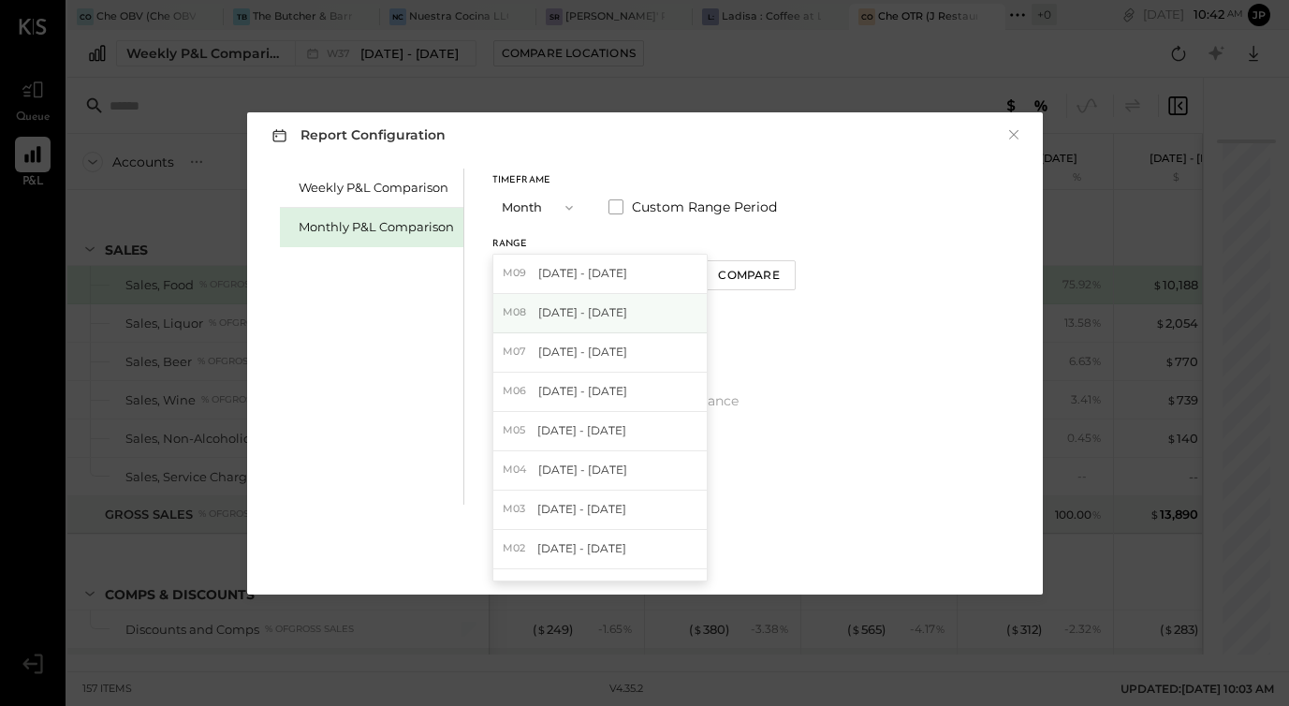
click at [625, 312] on div "M08 [DATE] - [DATE]" at bounding box center [599, 313] width 213 height 39
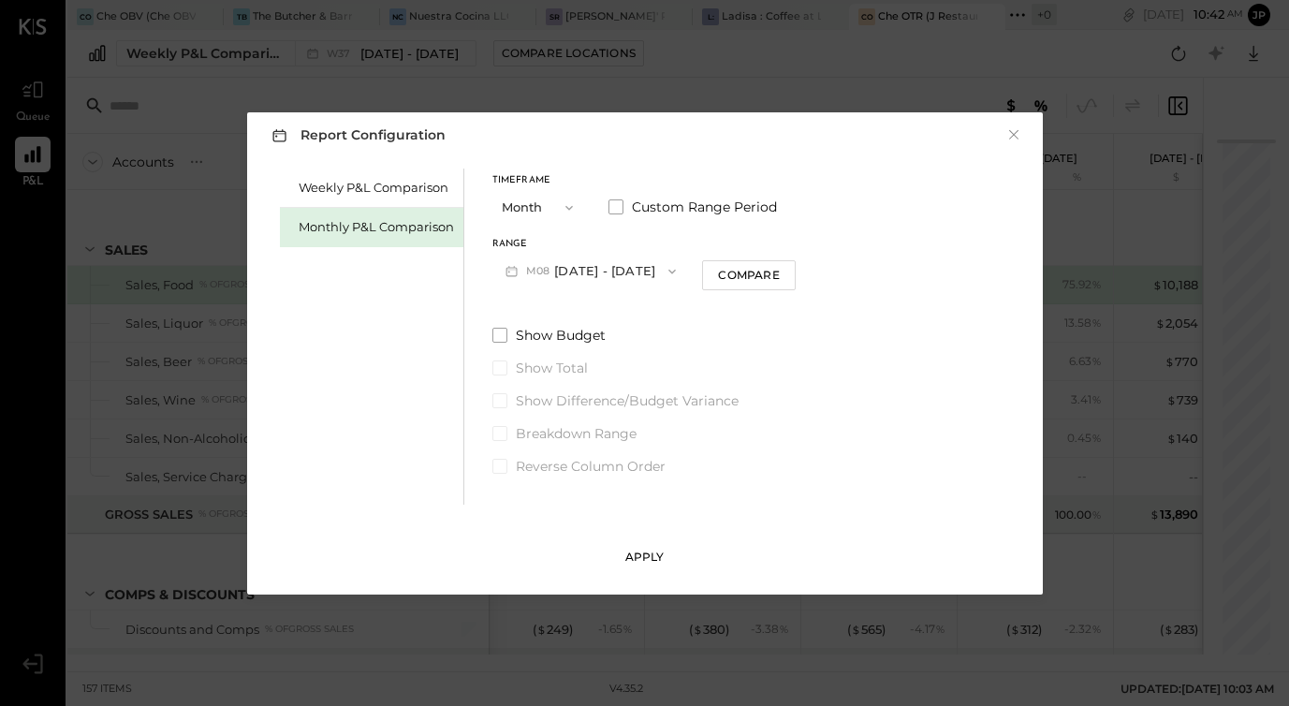
click at [644, 553] on div "Apply" at bounding box center [644, 556] width 39 height 16
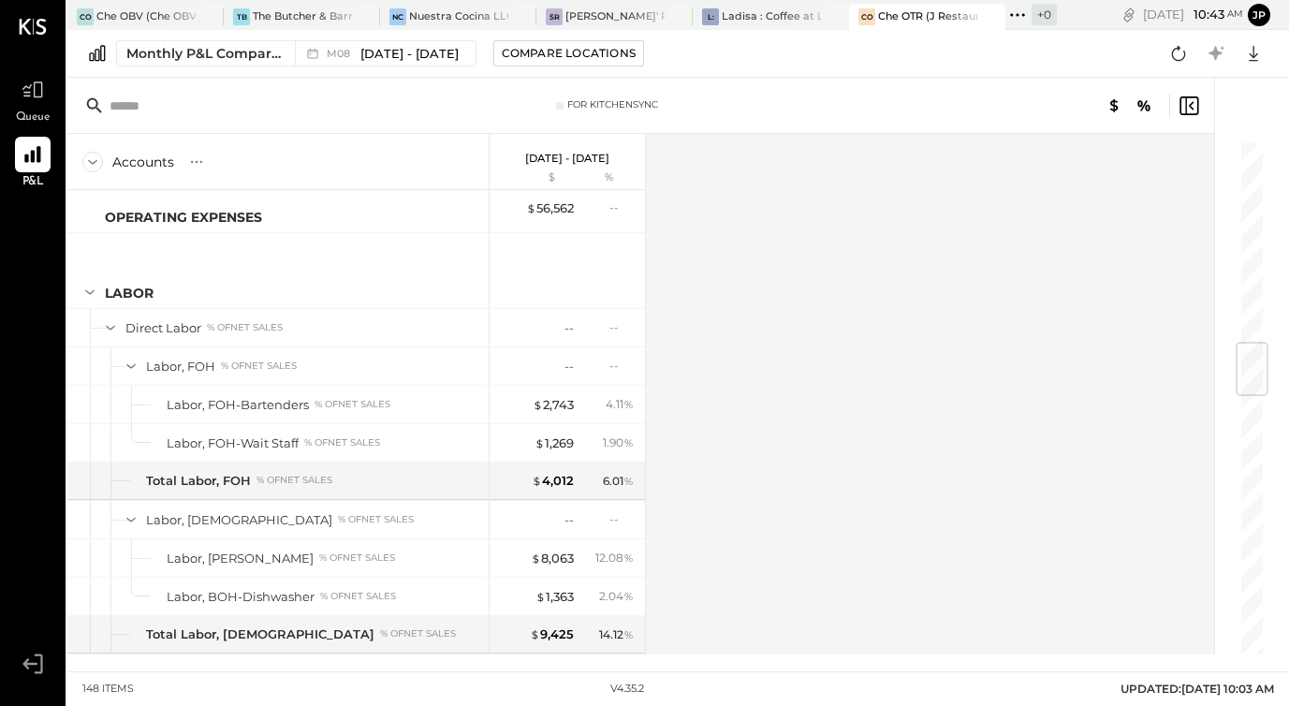
scroll to position [1723, 0]
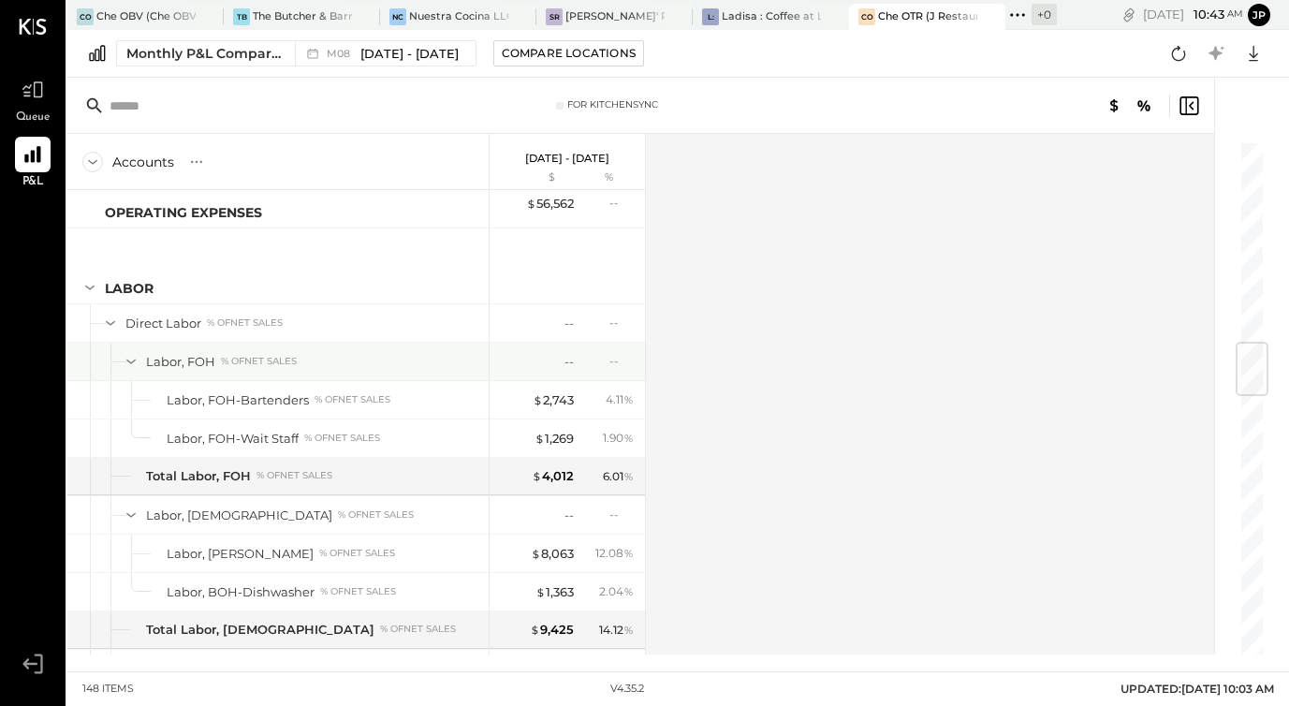
click at [129, 357] on icon at bounding box center [131, 361] width 21 height 21
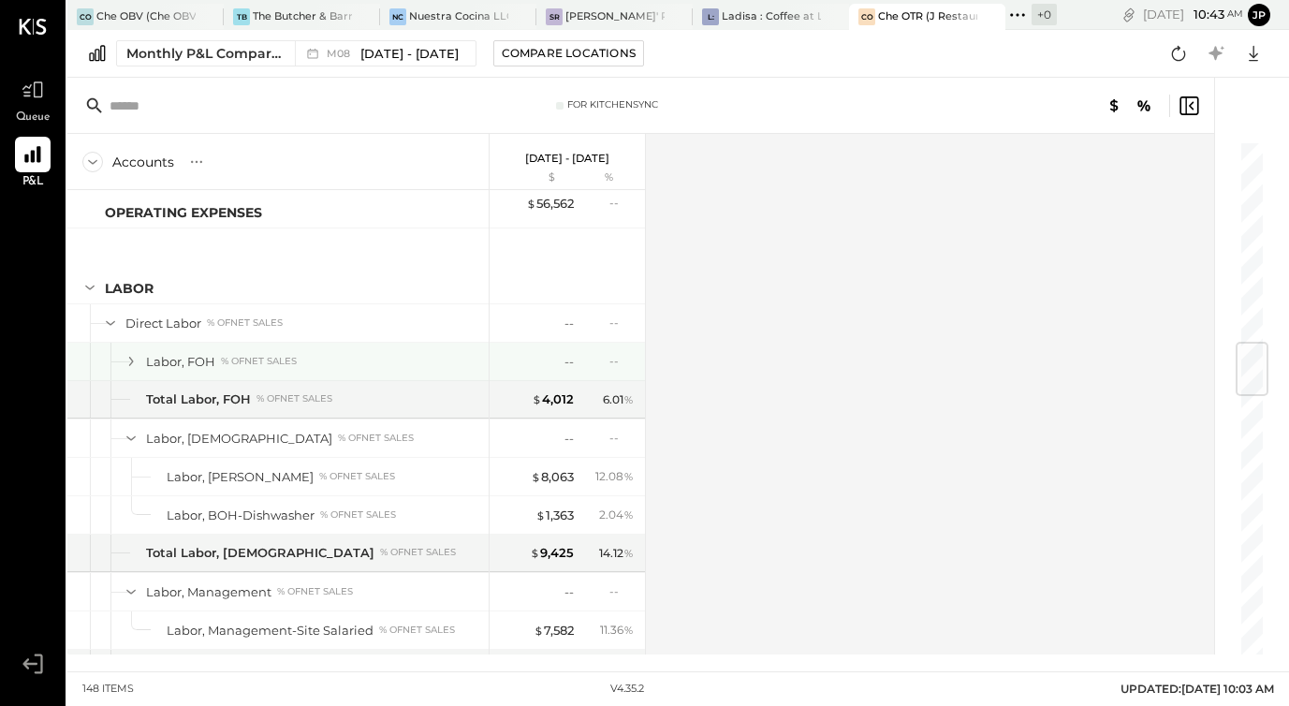
click at [129, 357] on icon at bounding box center [131, 361] width 21 height 21
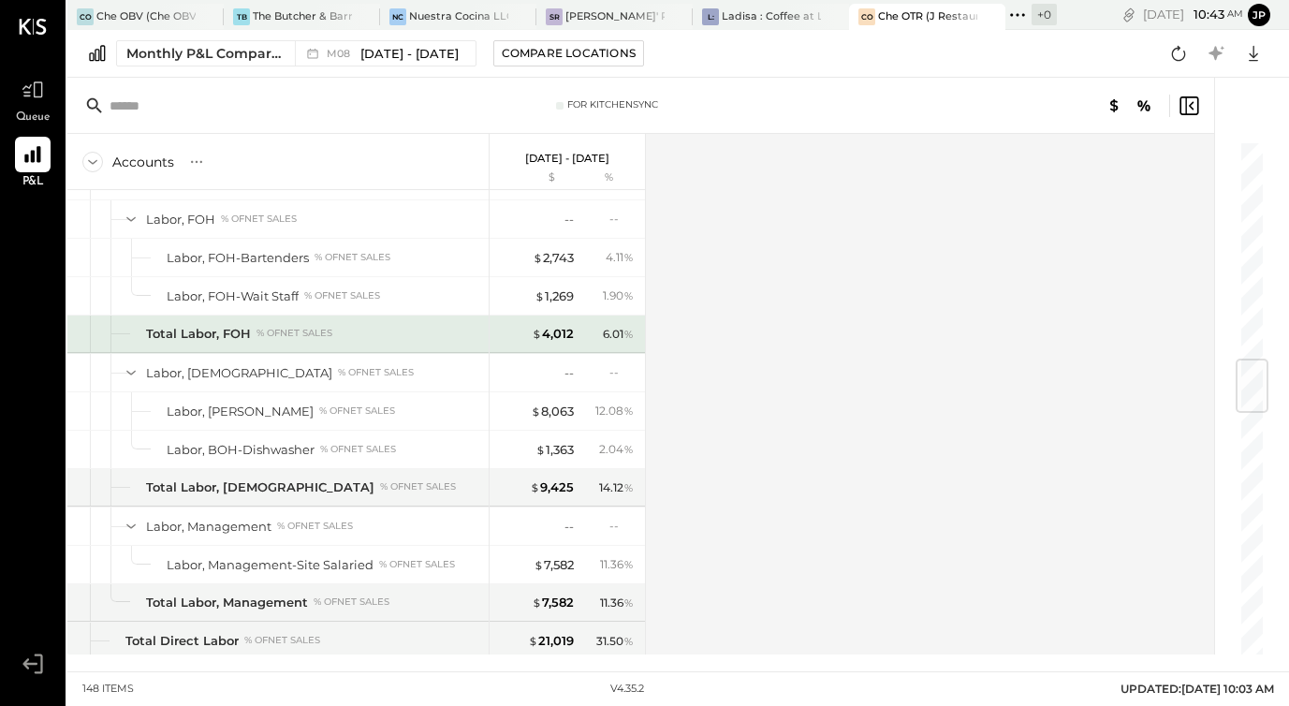
scroll to position [1866, 0]
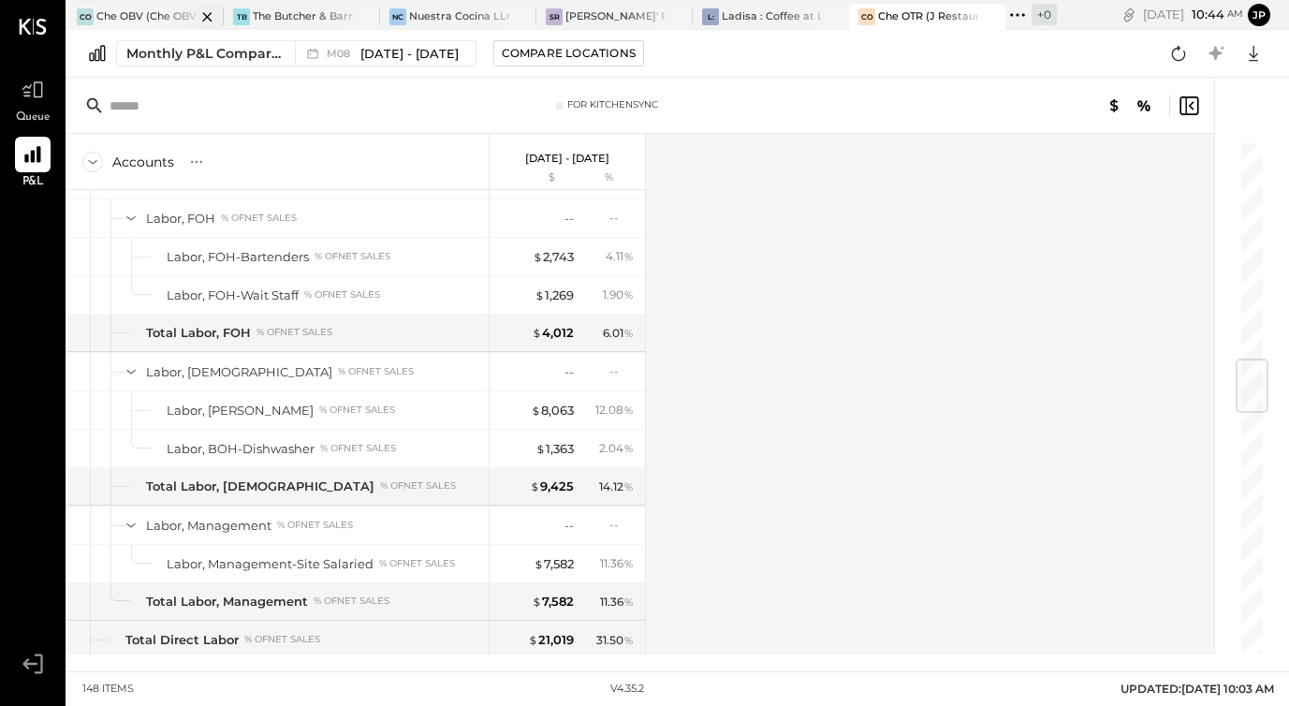
click at [140, 16] on div "Che OBV (Che OBV LLC) - Ignite" at bounding box center [145, 16] width 99 height 15
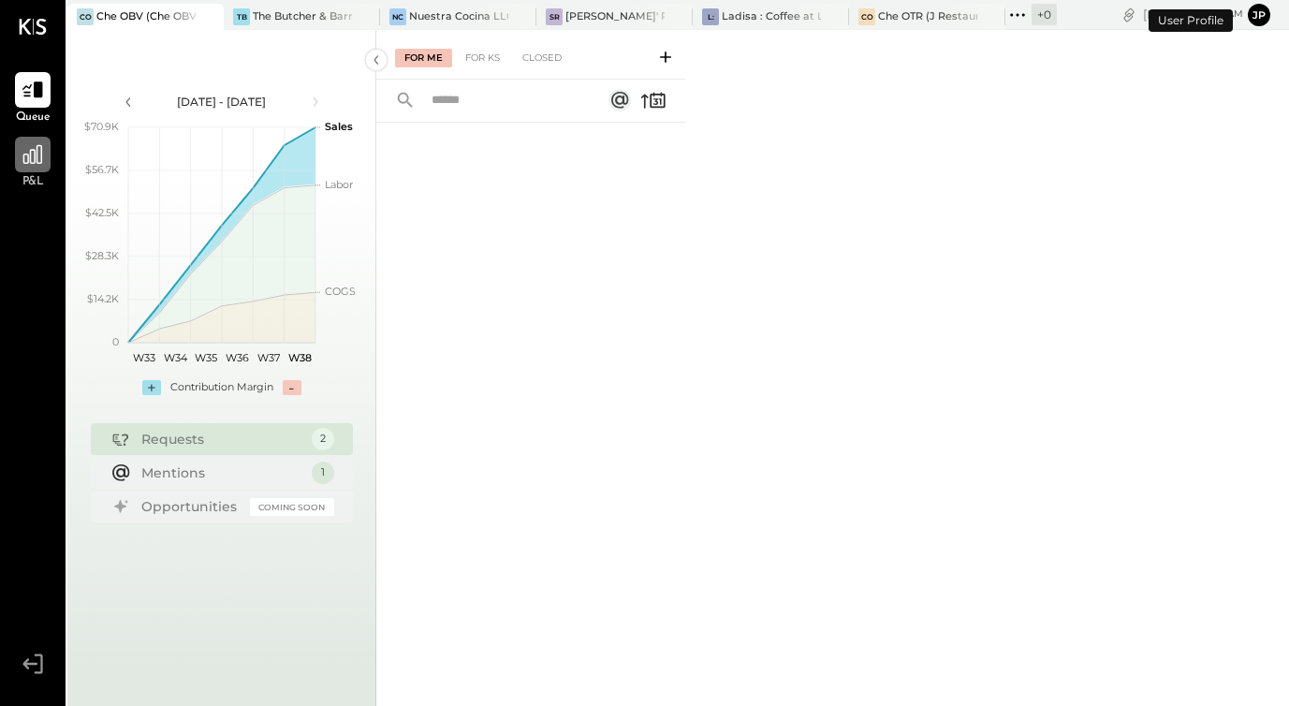
click at [30, 156] on icon at bounding box center [32, 154] width 19 height 19
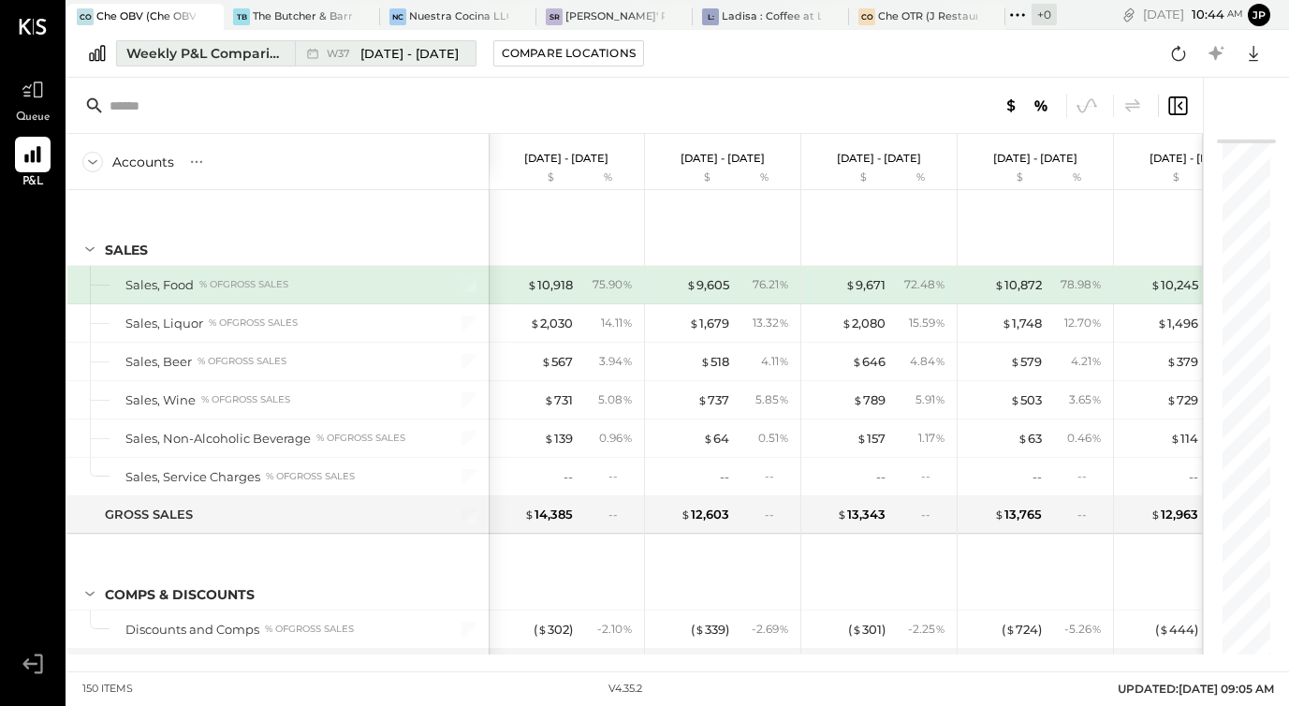
click at [241, 56] on div "Weekly P&L Comparison" at bounding box center [204, 53] width 157 height 19
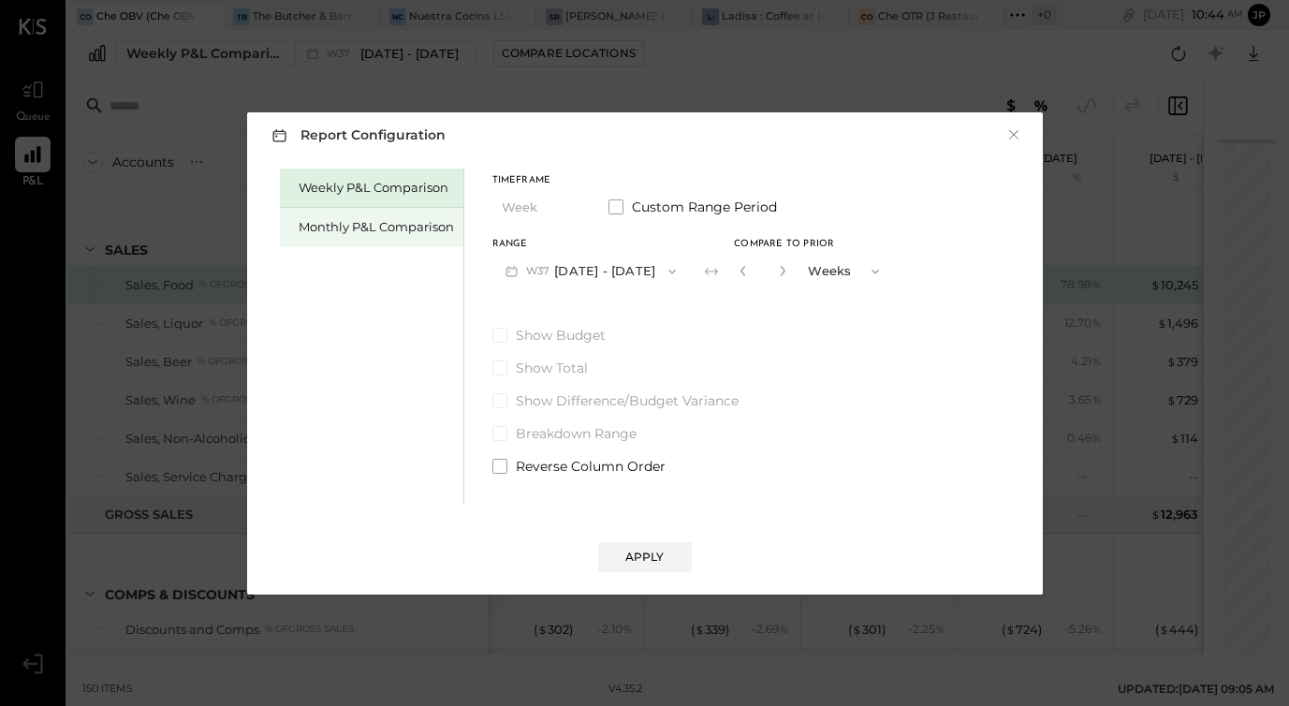
click at [316, 235] on div "Monthly P&L Comparison" at bounding box center [376, 227] width 155 height 18
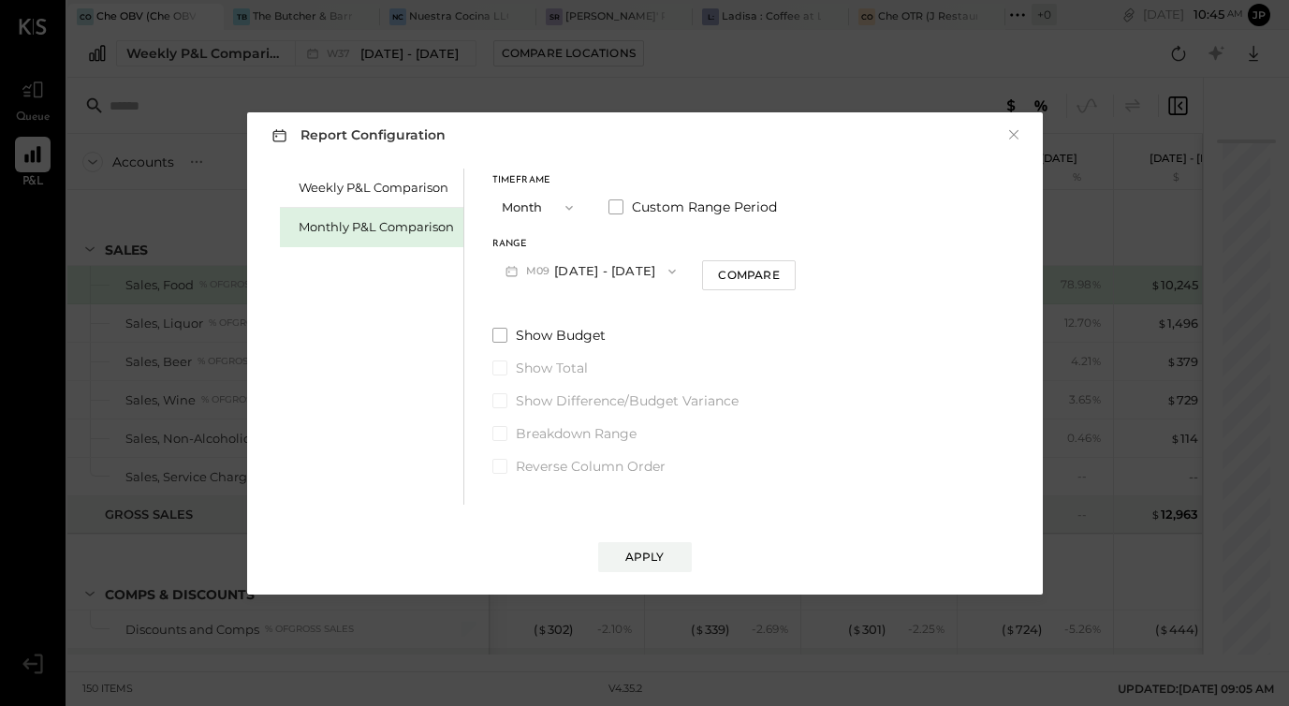
click at [592, 272] on button "M09 [DATE] - [DATE]" at bounding box center [590, 271] width 197 height 35
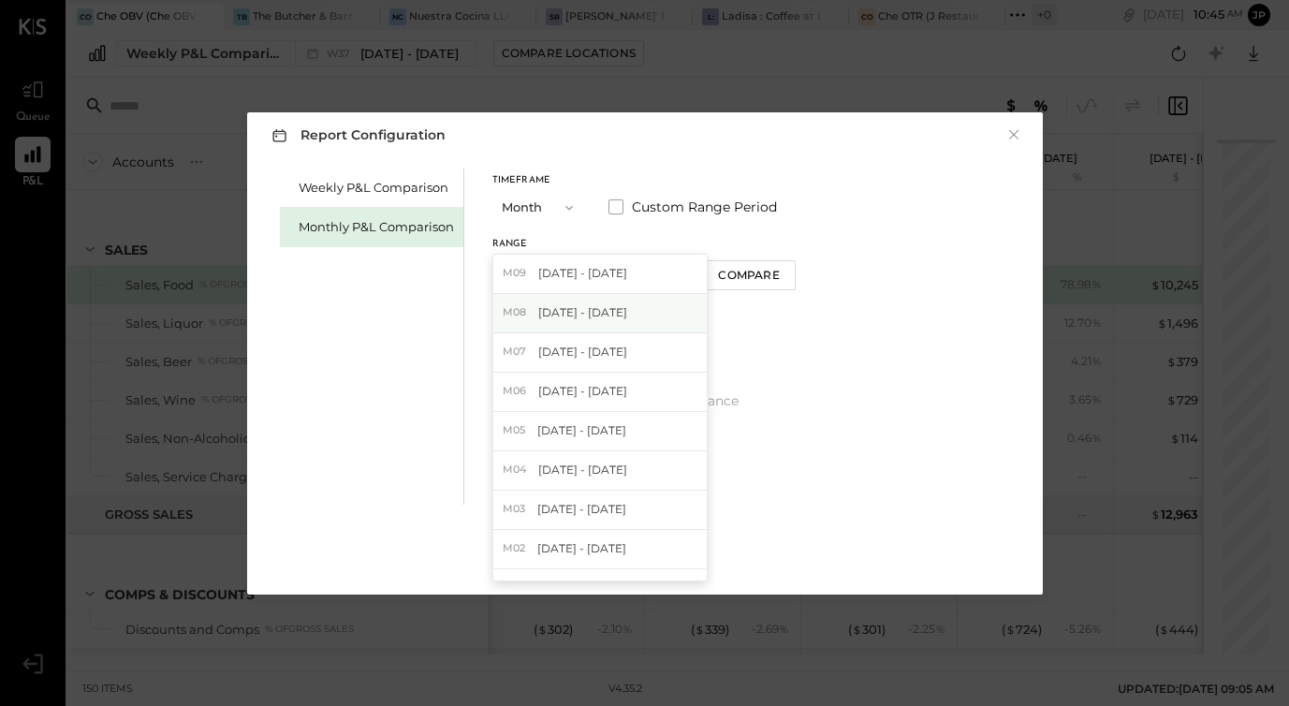
click at [584, 318] on span "[DATE] - [DATE]" at bounding box center [582, 312] width 89 height 16
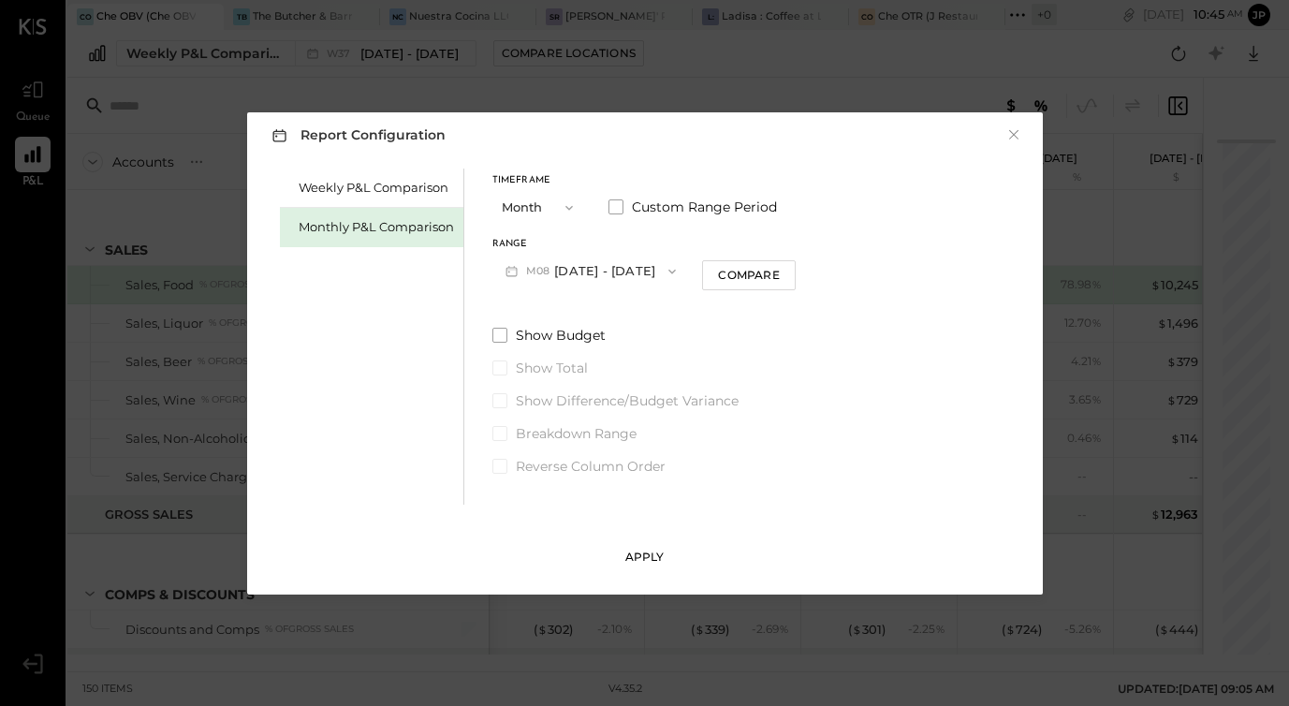
click at [636, 556] on div "Apply" at bounding box center [644, 556] width 39 height 16
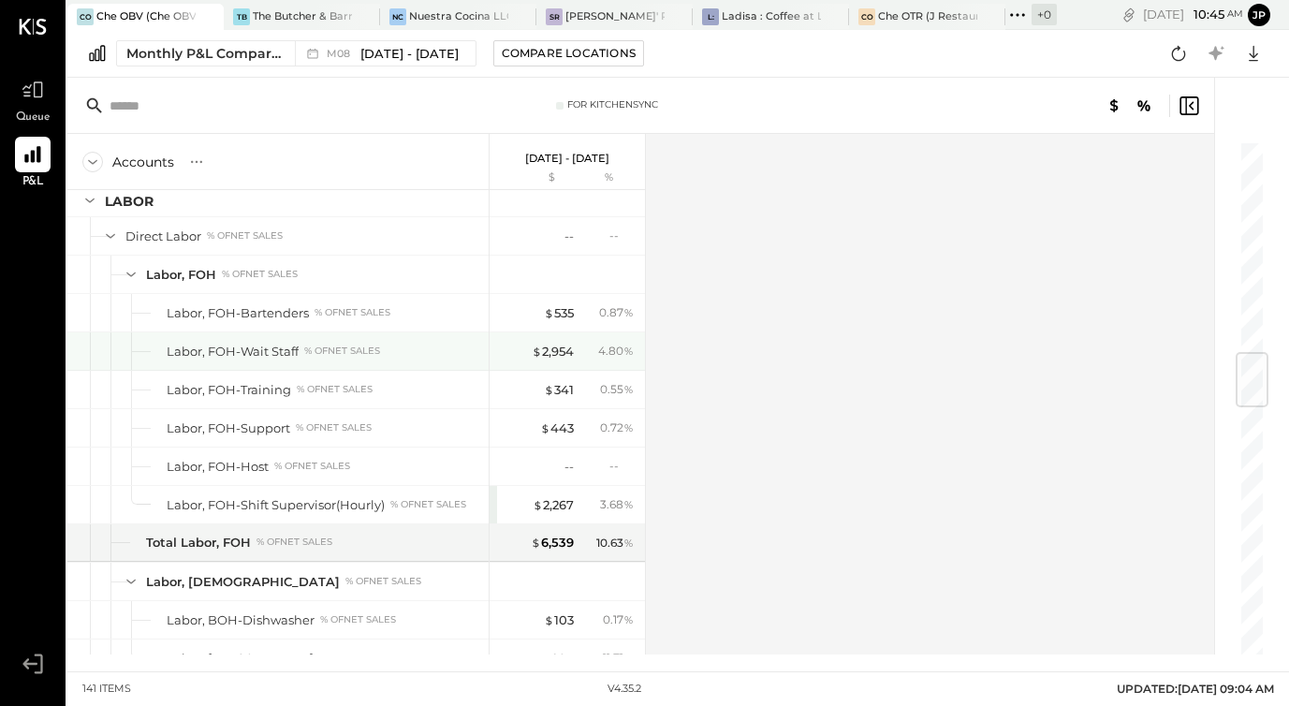
scroll to position [1798, 0]
